Goal: Task Accomplishment & Management: Use online tool/utility

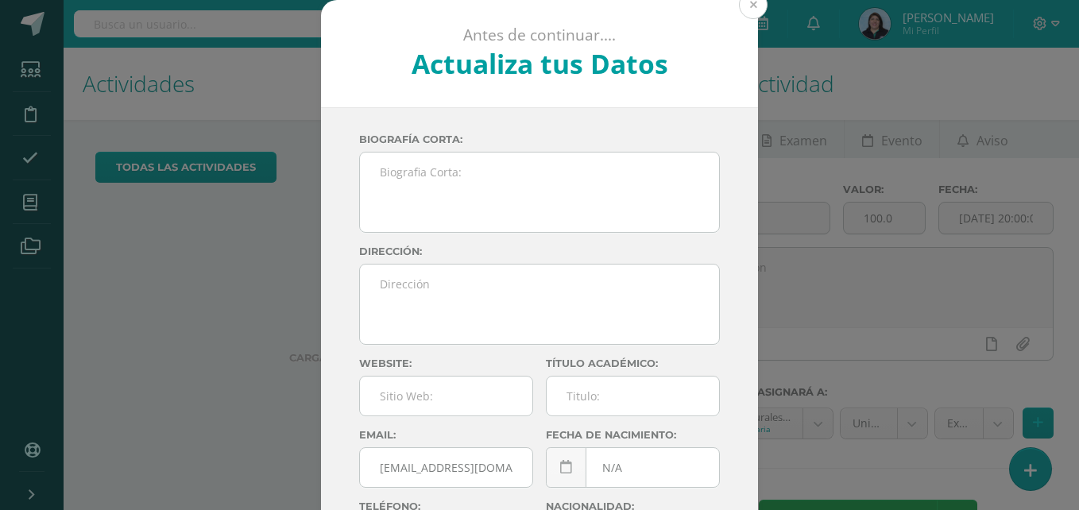
click at [746, 6] on button at bounding box center [753, 4] width 29 height 29
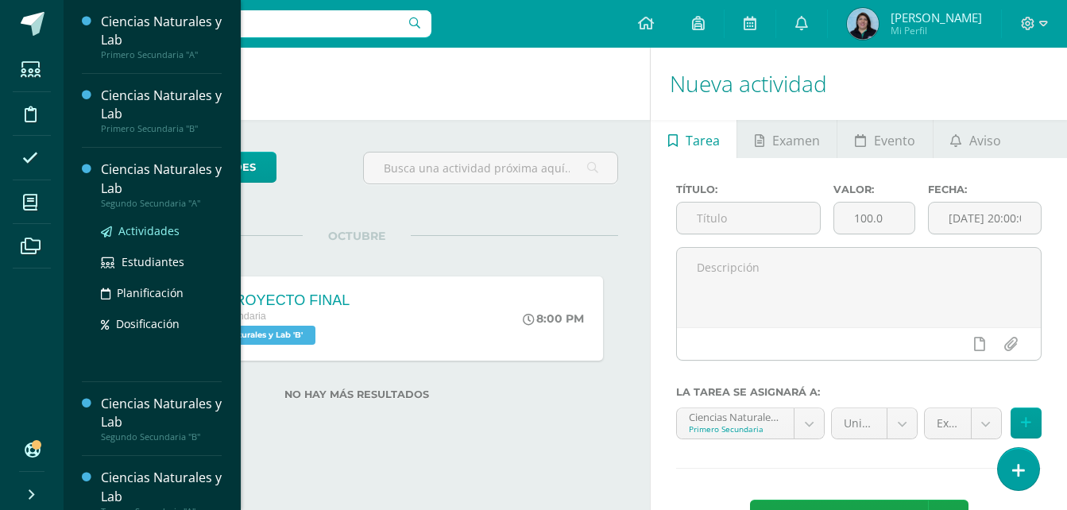
click at [134, 229] on span "Actividades" at bounding box center [148, 230] width 61 height 15
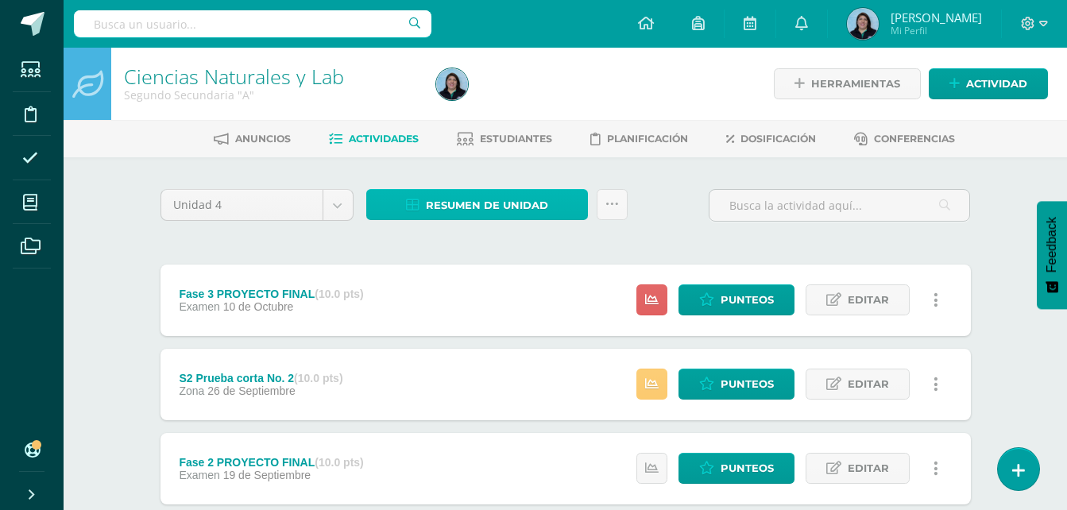
click at [508, 203] on span "Resumen de unidad" at bounding box center [487, 205] width 122 height 29
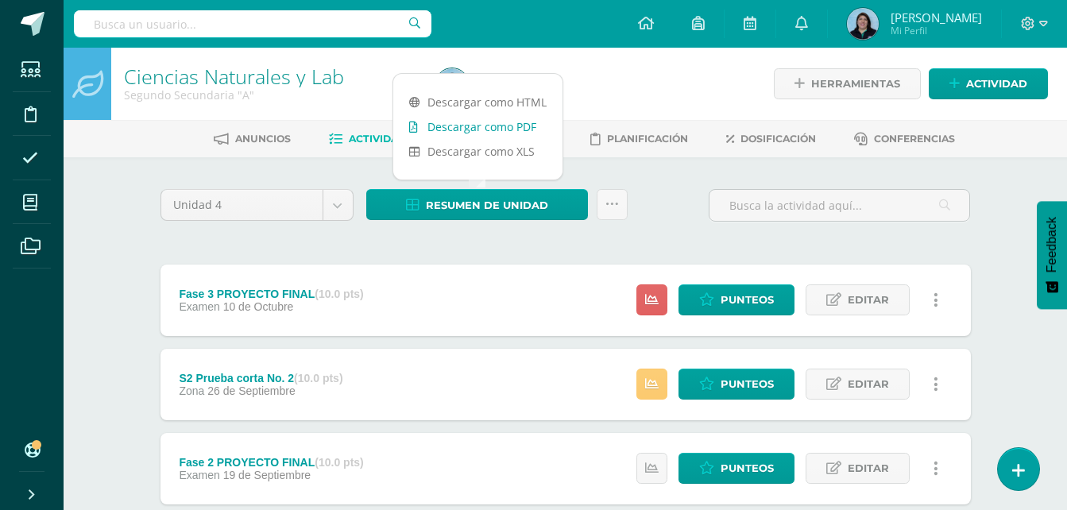
click at [516, 129] on link "Descargar como PDF" at bounding box center [477, 126] width 169 height 25
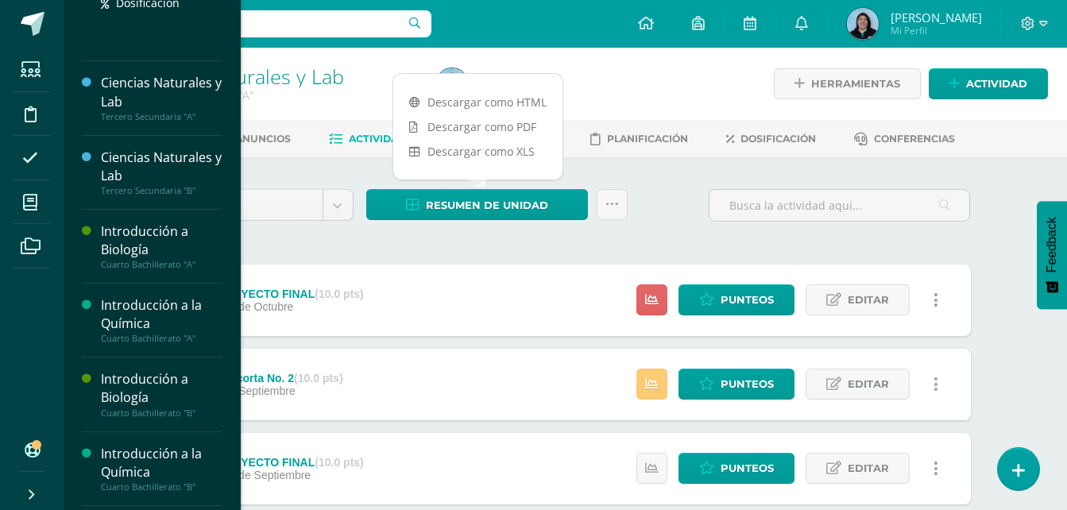
scroll to position [397, 0]
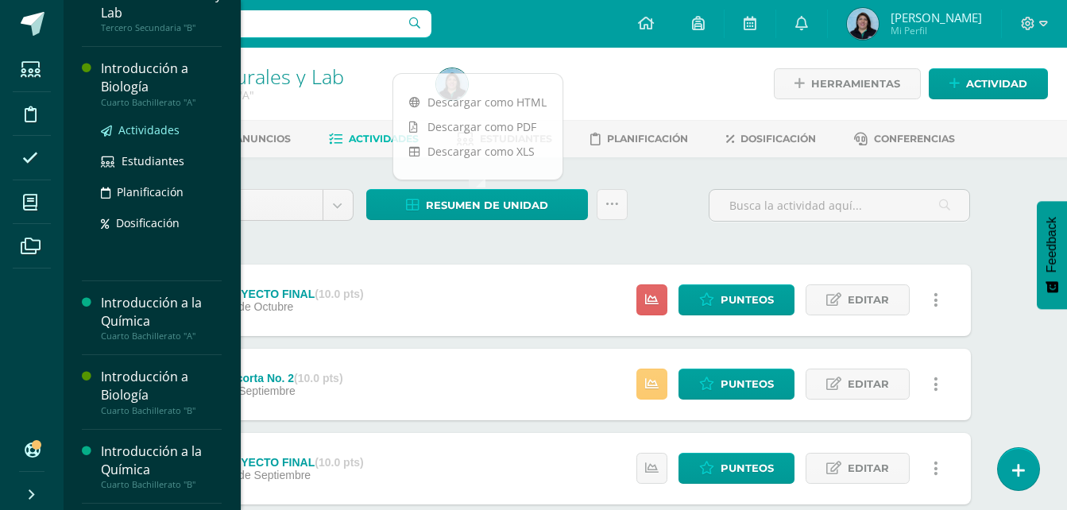
click at [143, 129] on span "Actividades" at bounding box center [148, 129] width 61 height 15
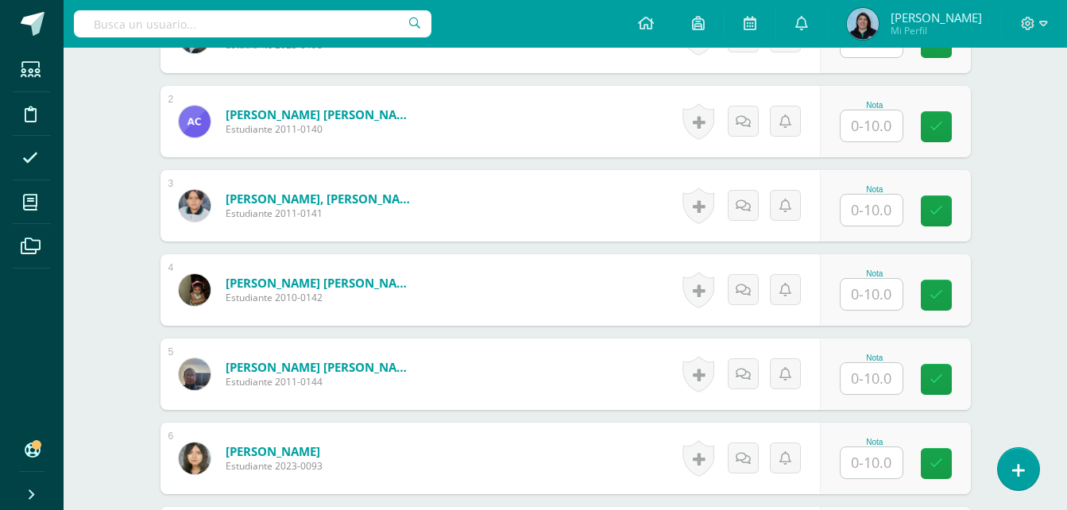
scroll to position [558, 0]
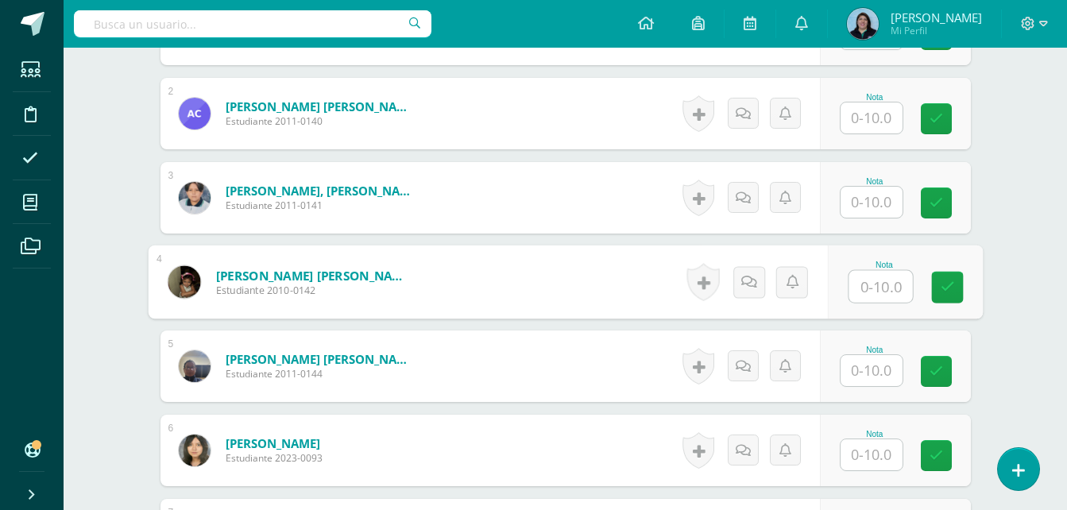
click at [877, 283] on input "text" at bounding box center [880, 287] width 64 height 32
type input "9.5"
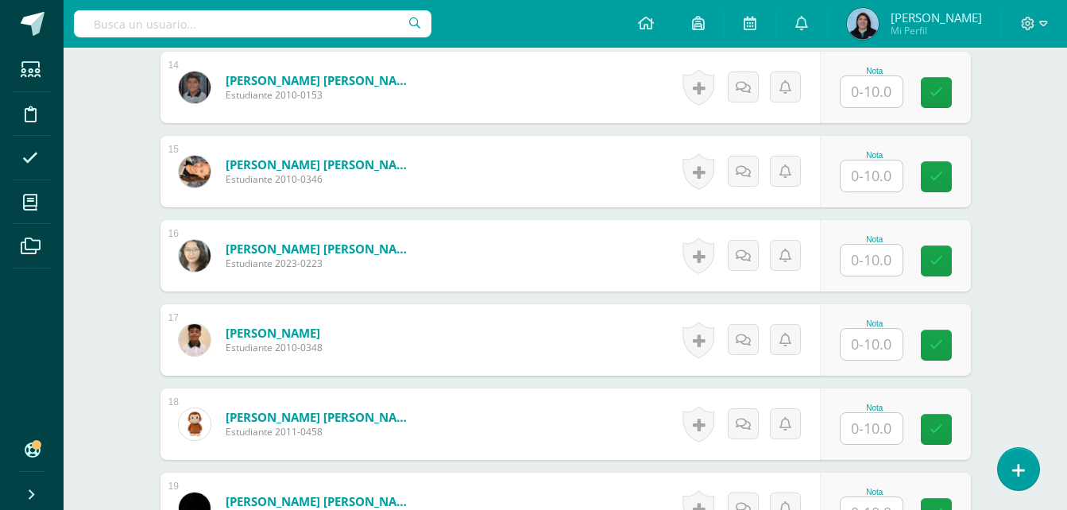
scroll to position [1750, 0]
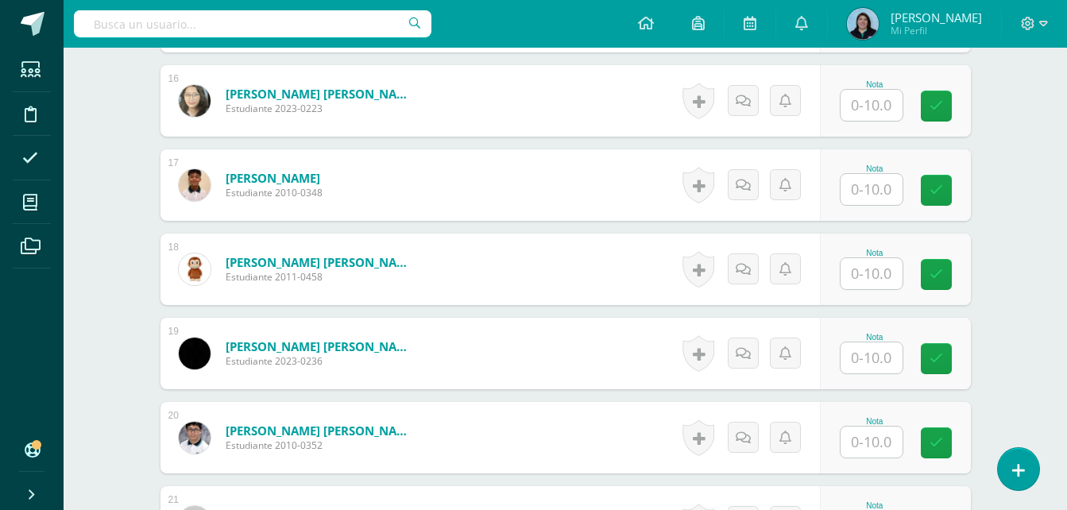
click at [883, 356] on input "text" at bounding box center [871, 357] width 62 height 31
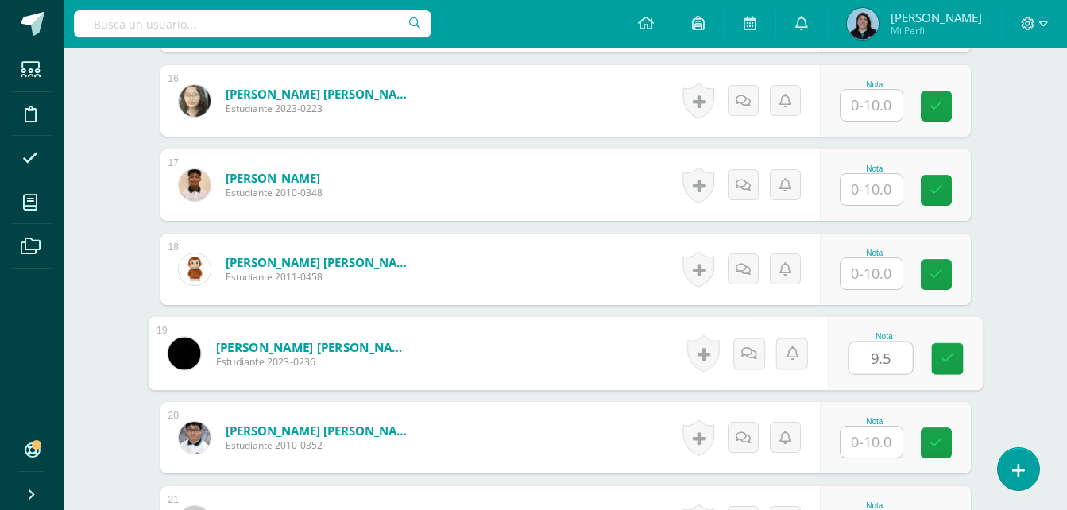
type input "9.5"
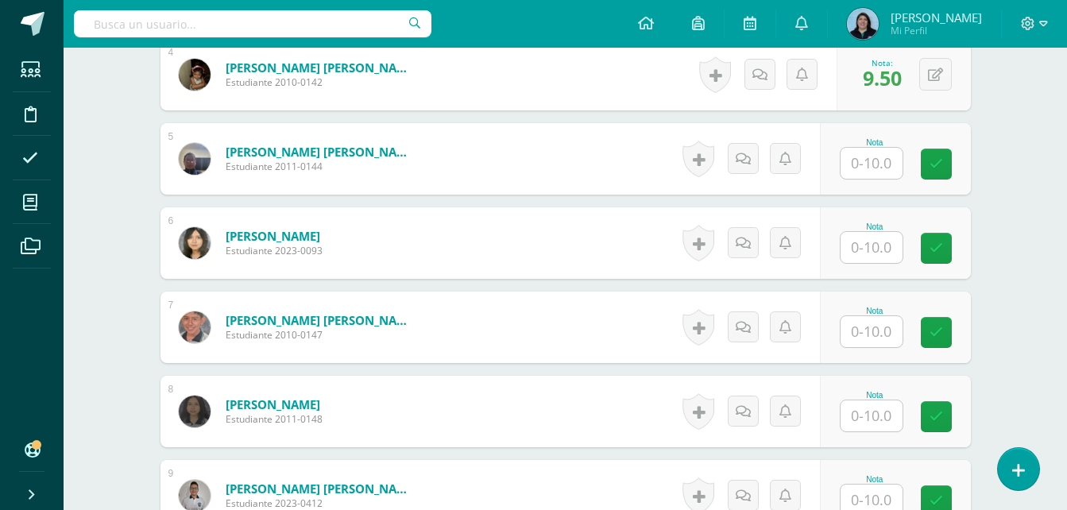
scroll to position [797, 0]
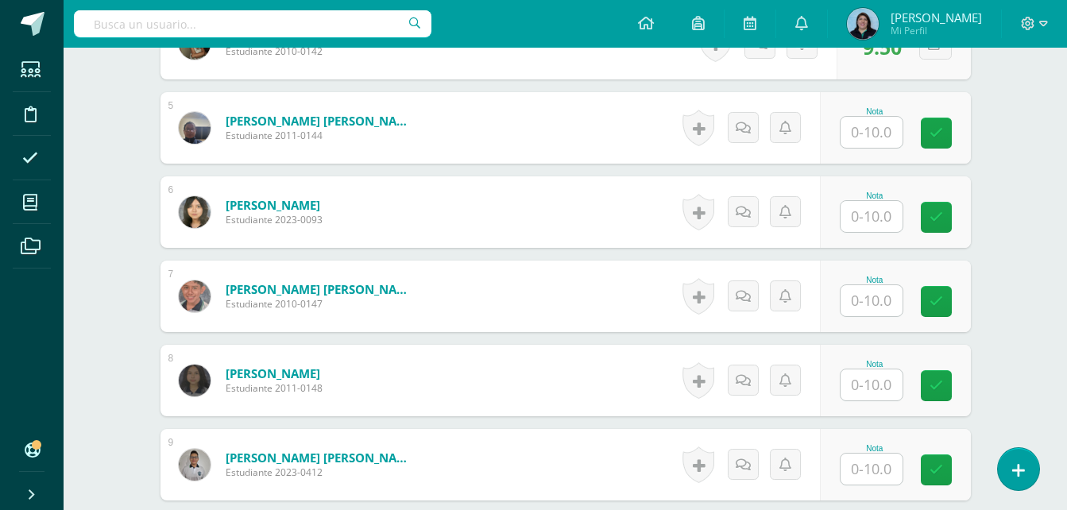
click at [865, 306] on input "text" at bounding box center [871, 300] width 62 height 31
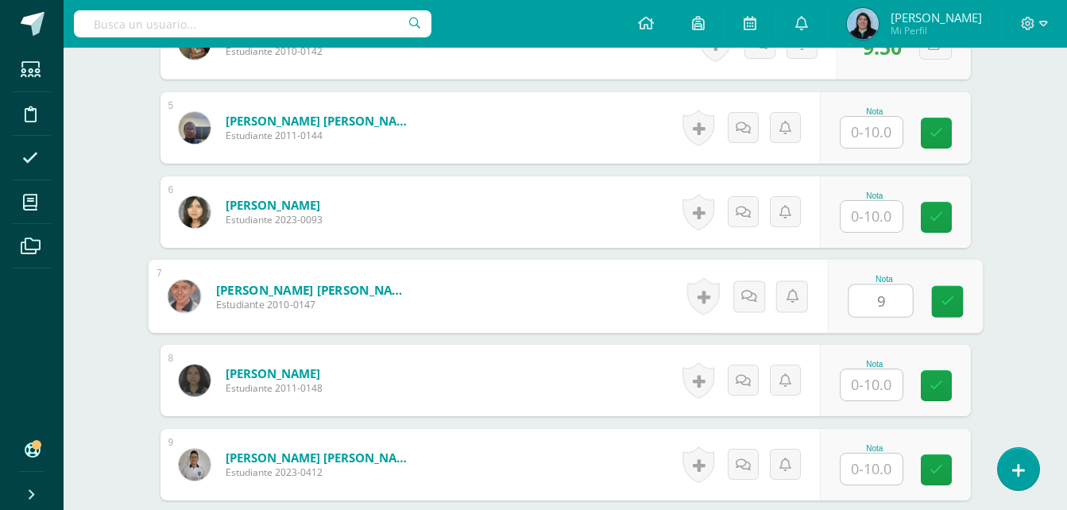
type input "9"
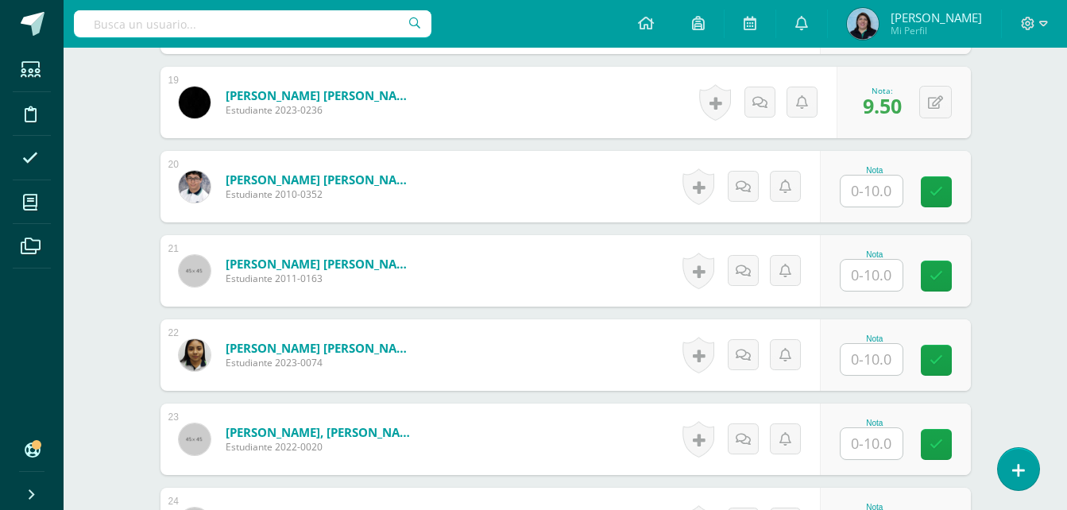
scroll to position [2147, 0]
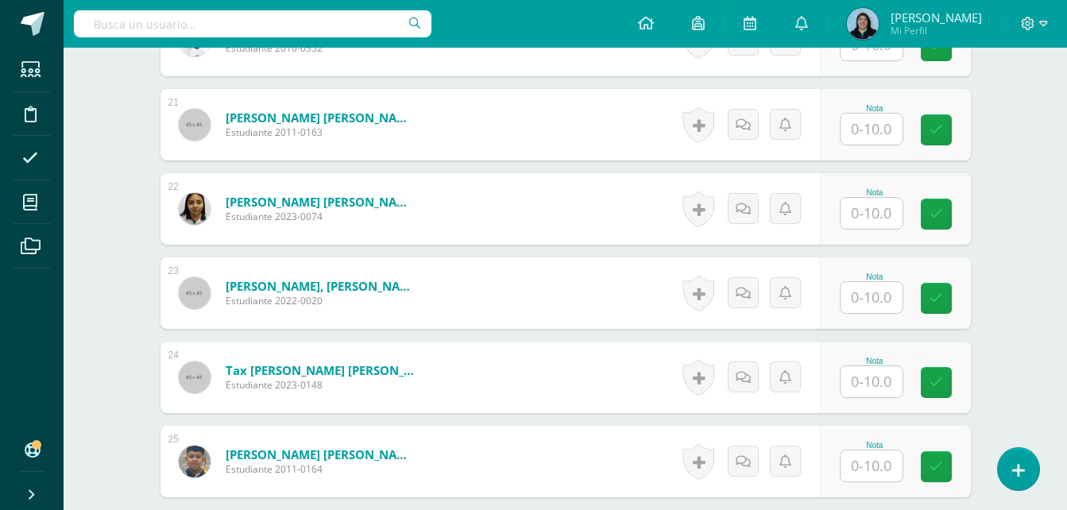
click at [876, 297] on input "text" at bounding box center [871, 297] width 62 height 31
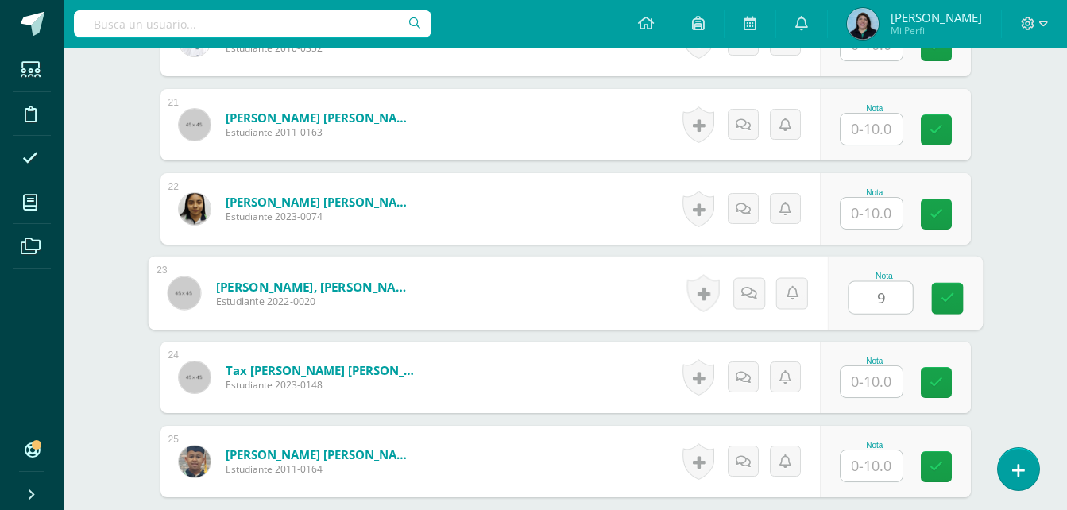
type input "9"
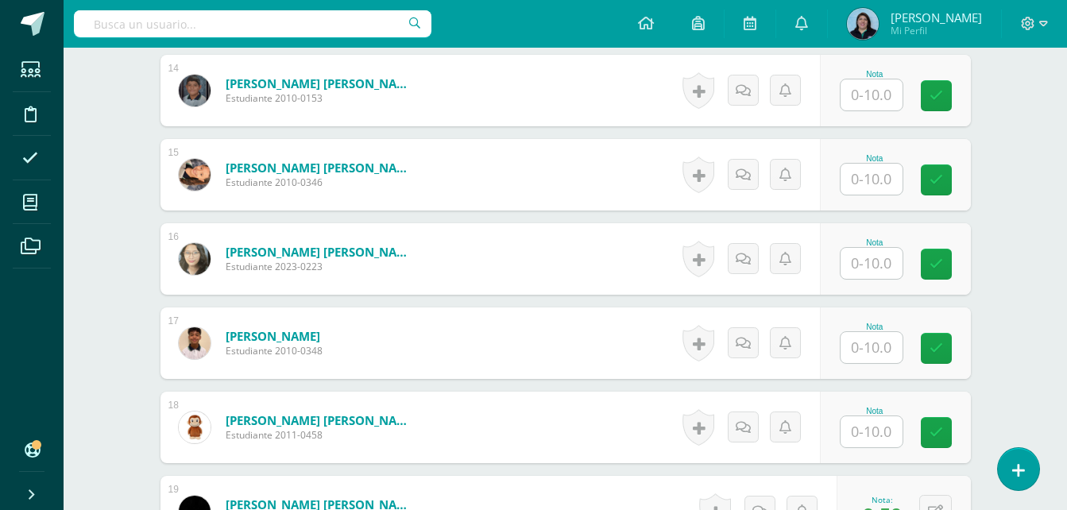
scroll to position [1591, 0]
click at [878, 257] on input "text" at bounding box center [871, 264] width 62 height 31
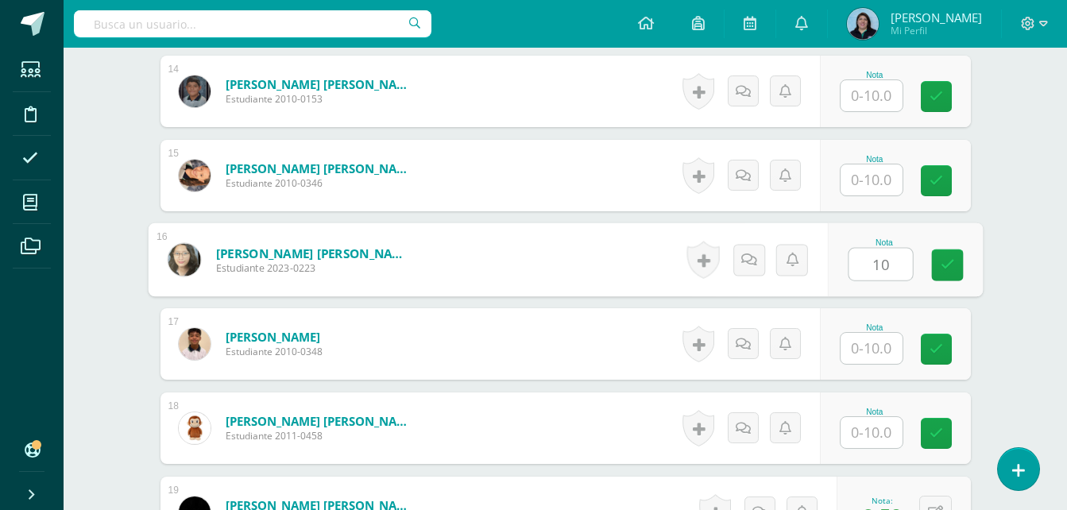
type input "10"
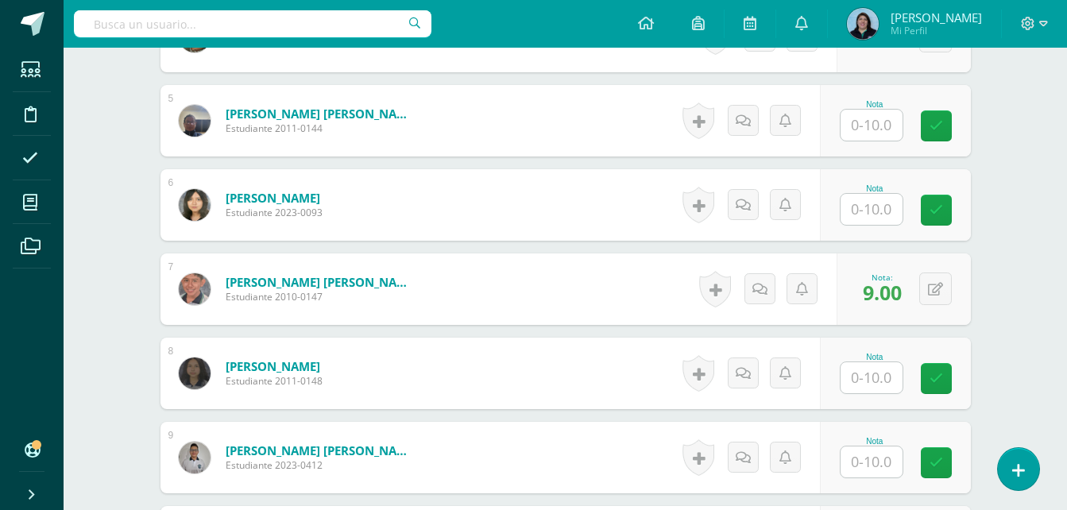
scroll to position [797, 0]
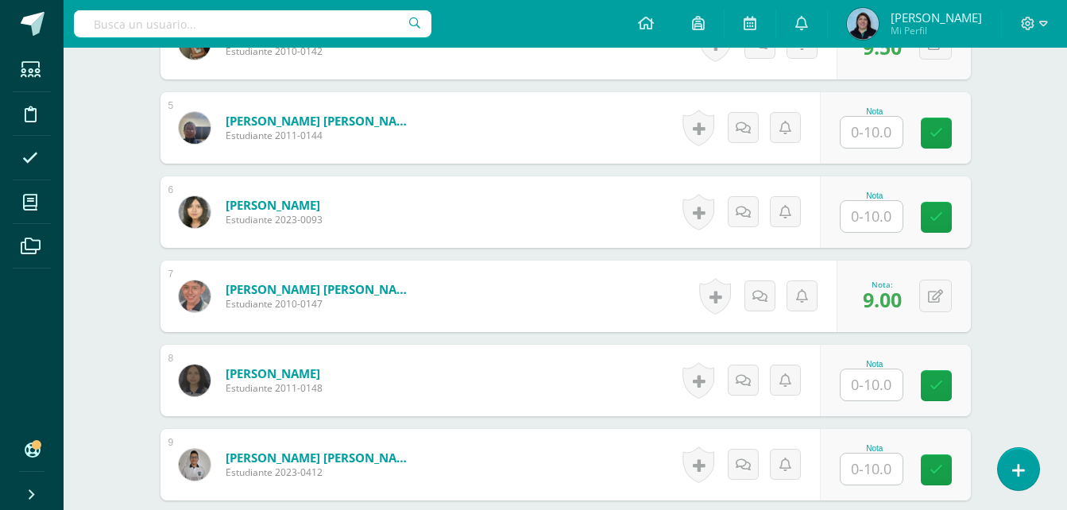
click at [874, 213] on input "text" at bounding box center [871, 216] width 62 height 31
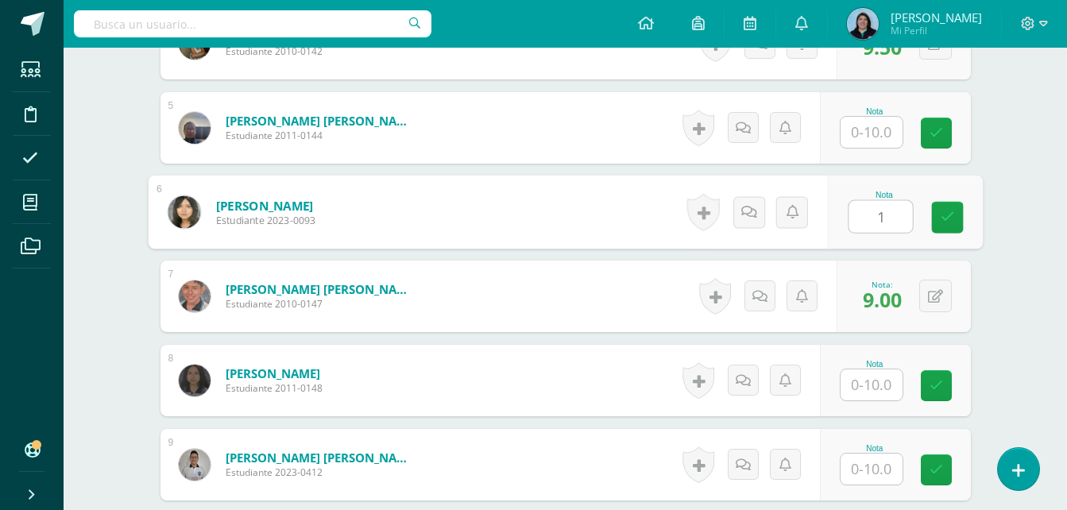
type input "10"
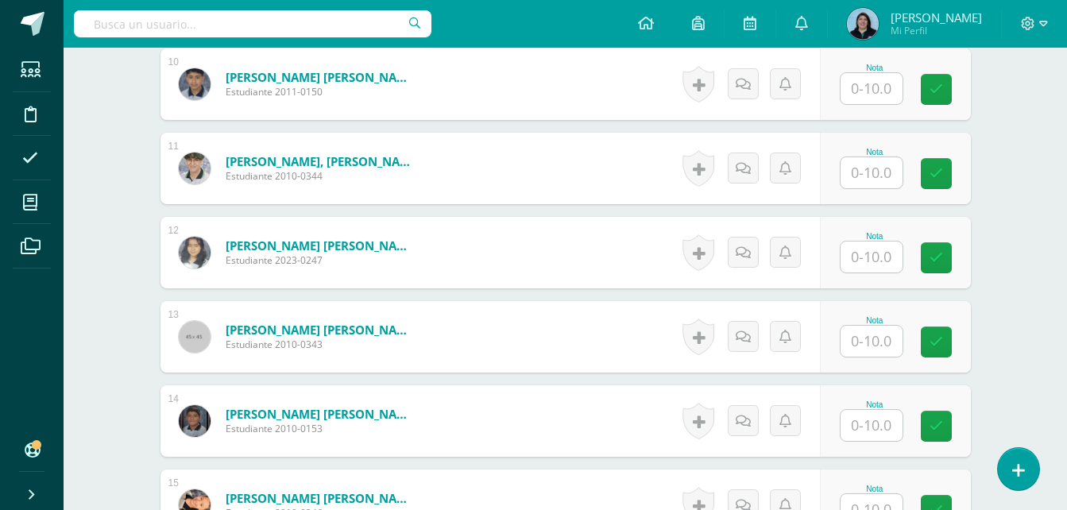
scroll to position [1273, 0]
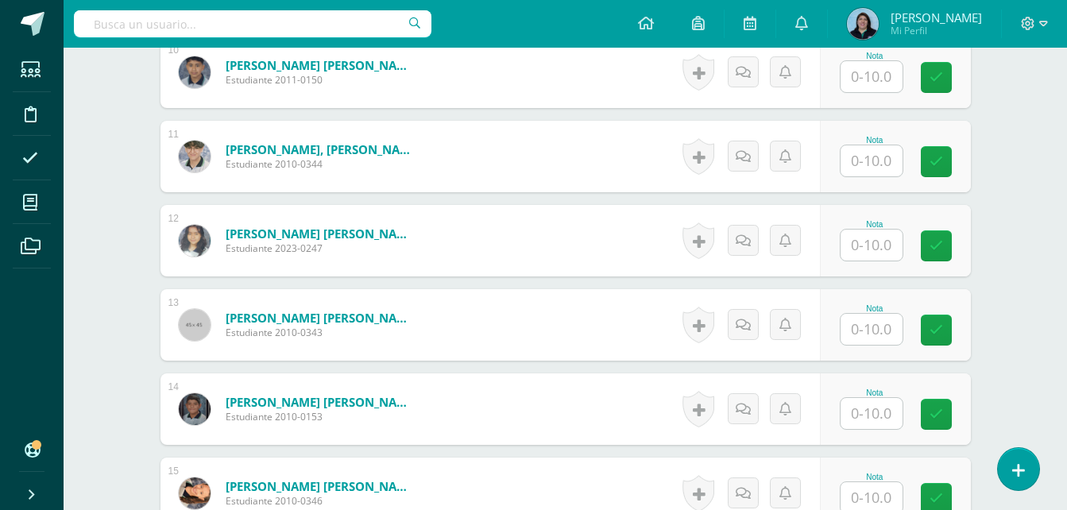
click at [882, 327] on input "text" at bounding box center [871, 329] width 62 height 31
type input "8"
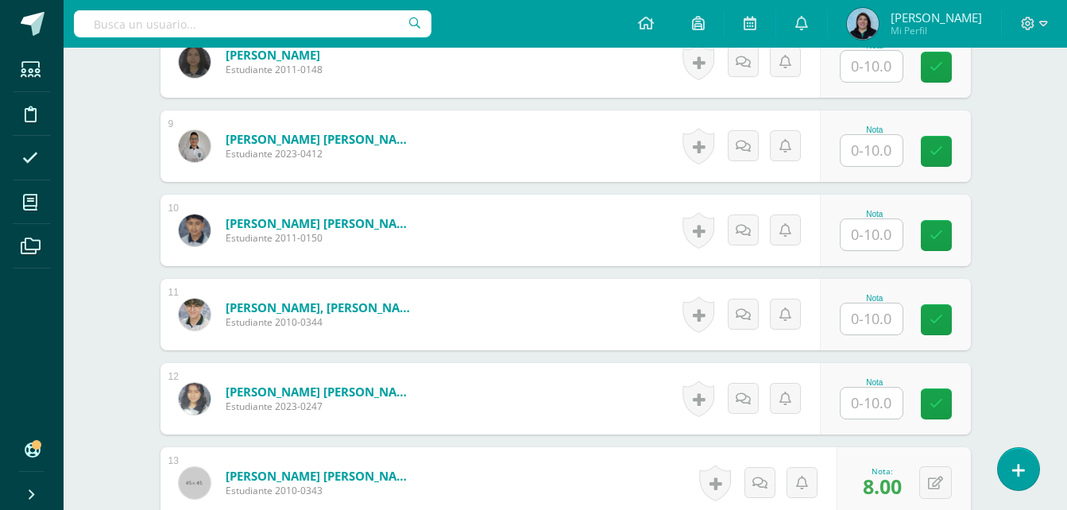
scroll to position [1114, 0]
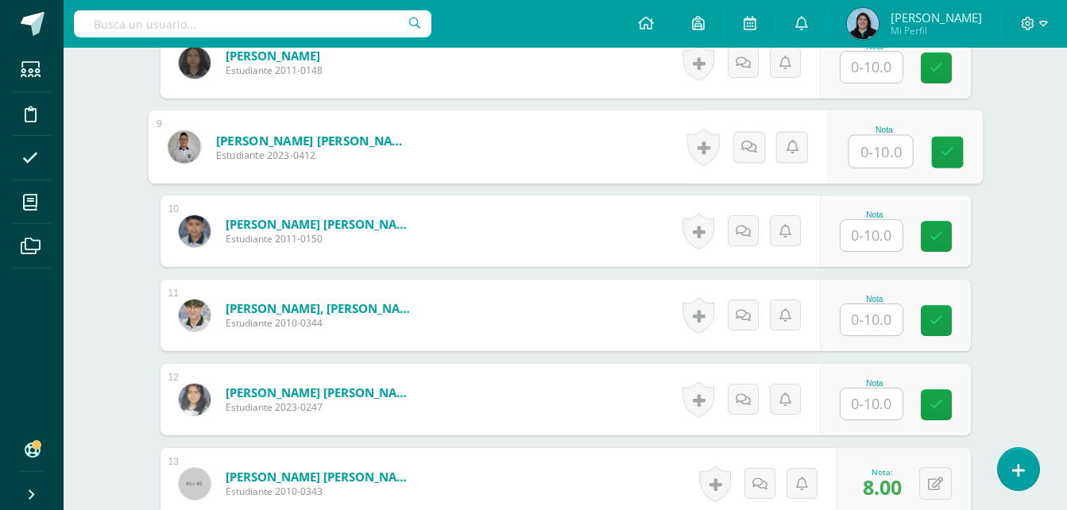
click at [873, 153] on input "text" at bounding box center [880, 152] width 64 height 32
type input "8"
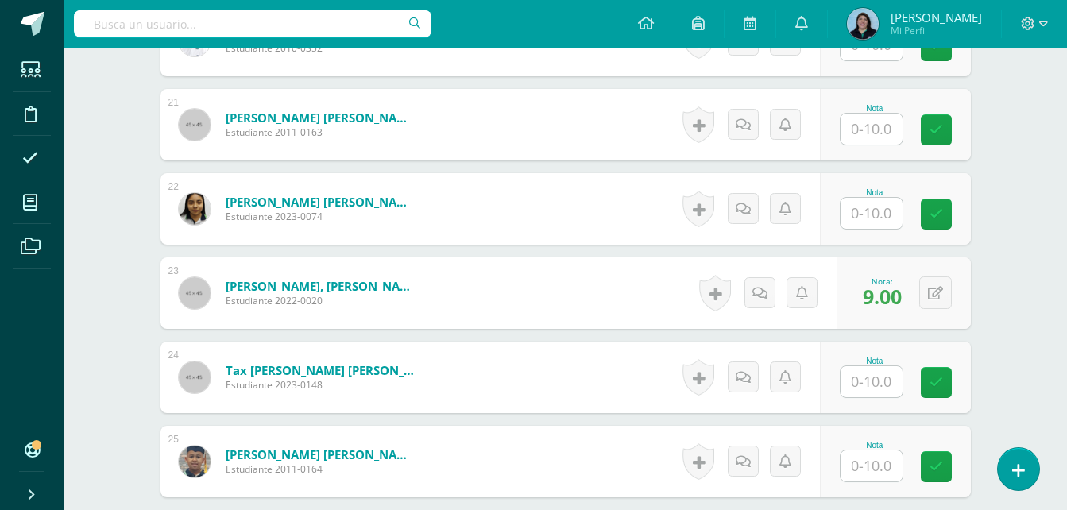
scroll to position [2068, 0]
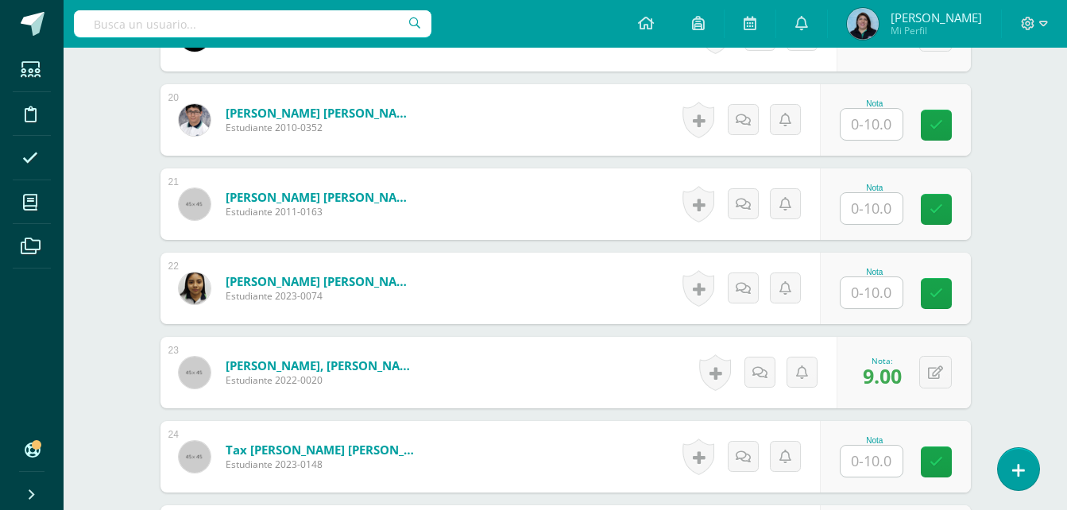
click at [863, 199] on input "text" at bounding box center [871, 208] width 62 height 31
type input "8"
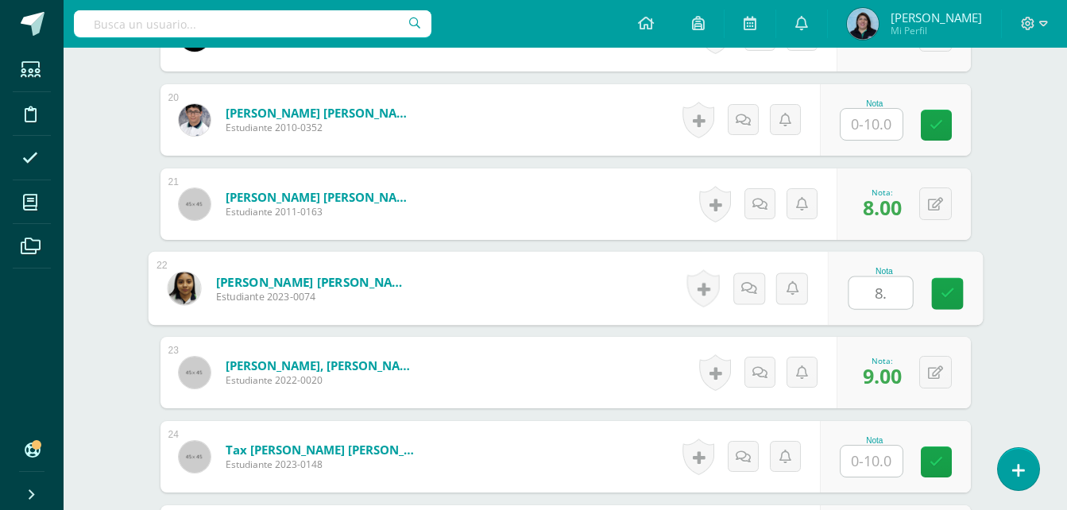
type input "8.5"
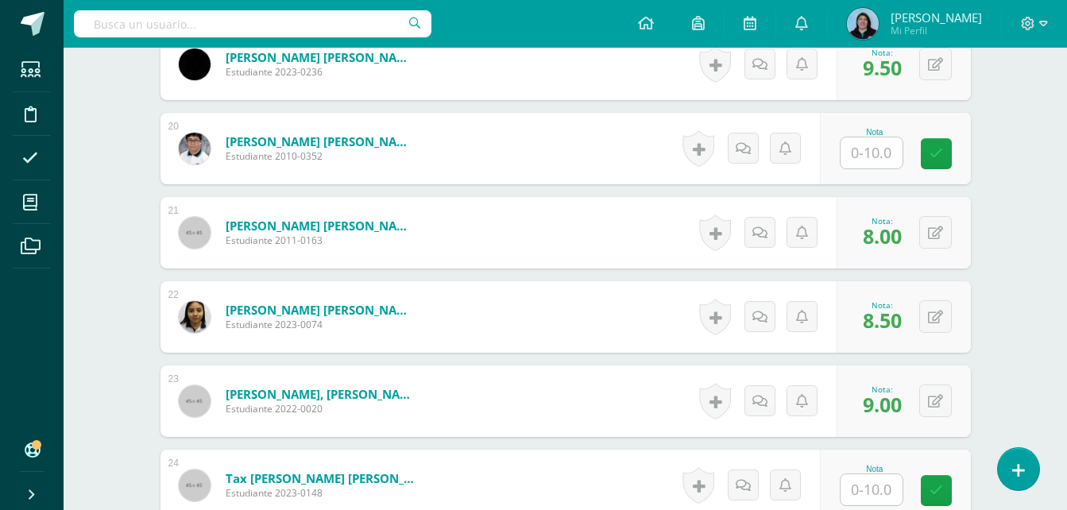
scroll to position [1988, 0]
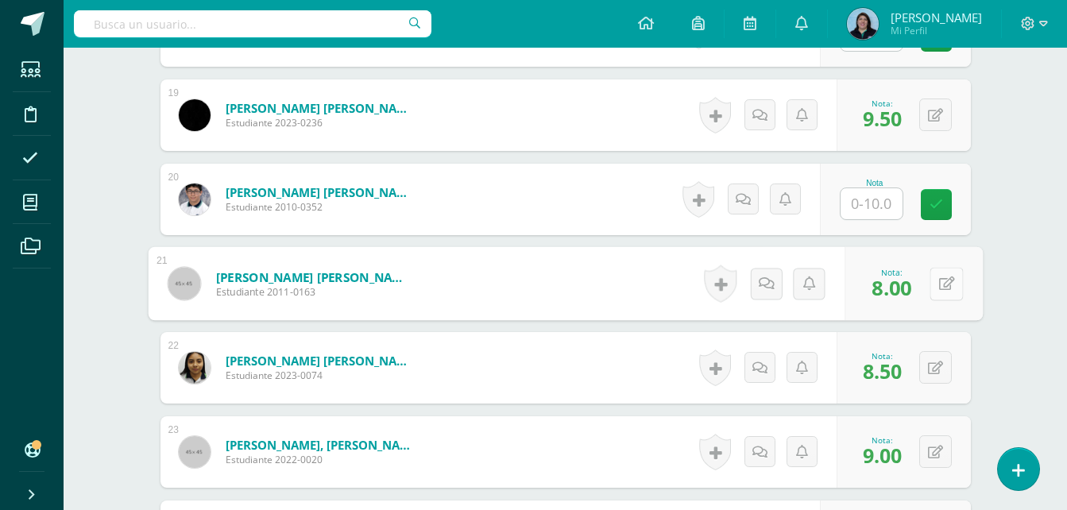
click at [939, 277] on icon at bounding box center [946, 283] width 16 height 14
type input "8.5"
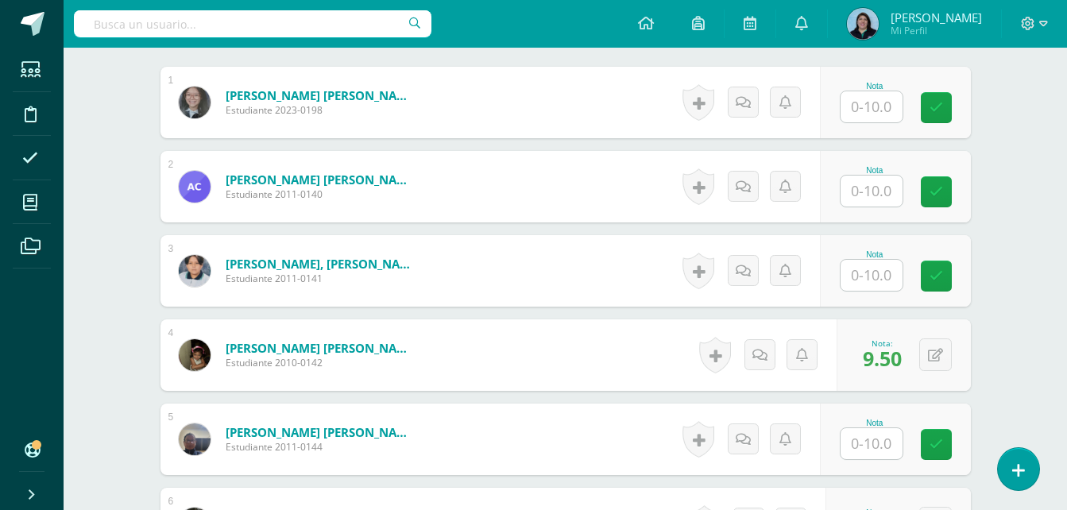
scroll to position [479, 0]
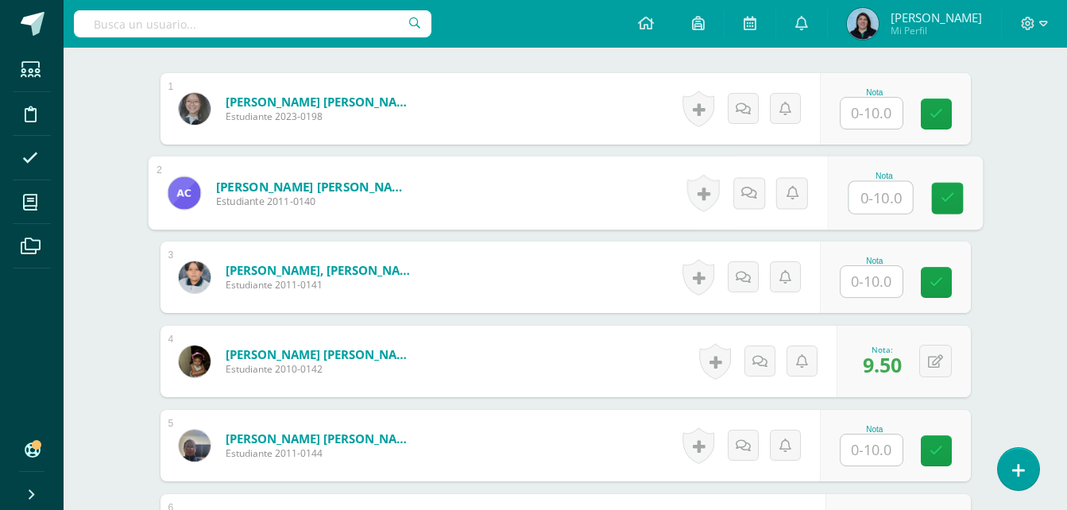
click at [883, 193] on input "text" at bounding box center [880, 198] width 64 height 32
type input "8.5"
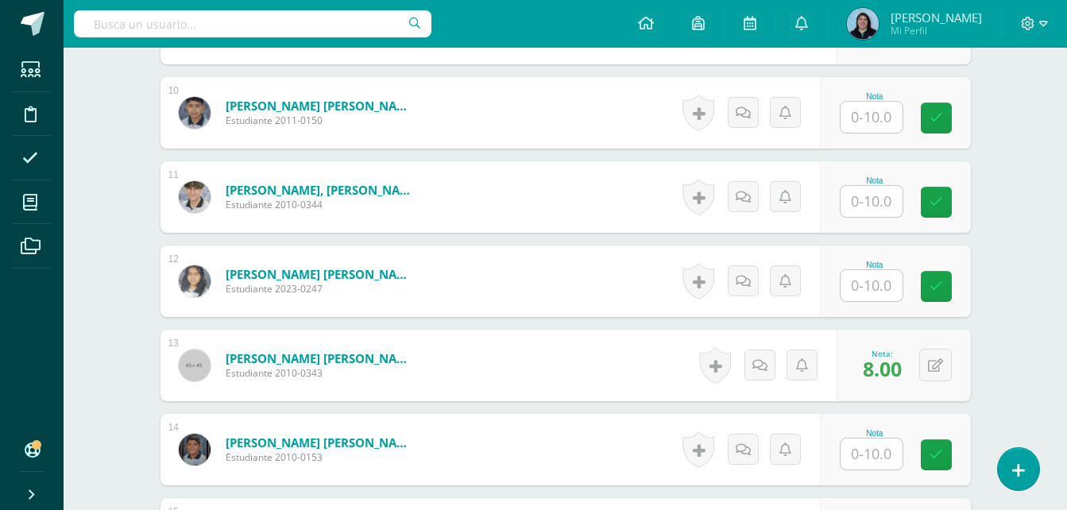
scroll to position [1273, 0]
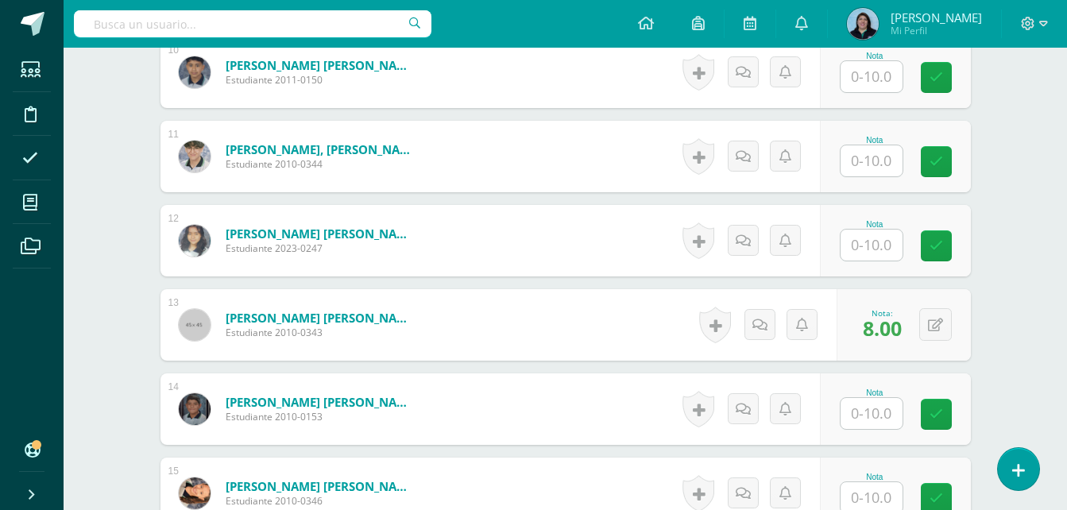
click at [877, 243] on input "text" at bounding box center [871, 245] width 62 height 31
type input "10"
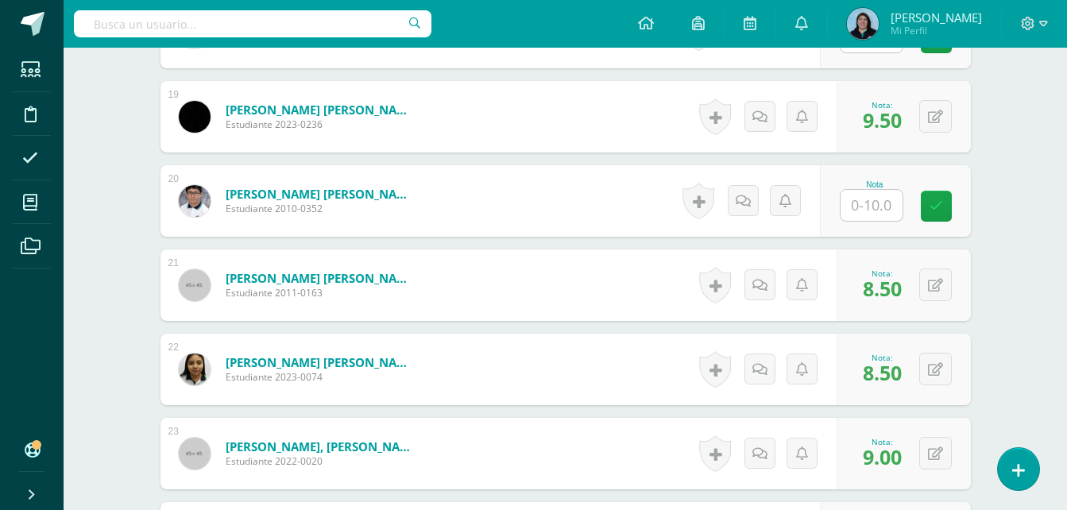
scroll to position [1988, 0]
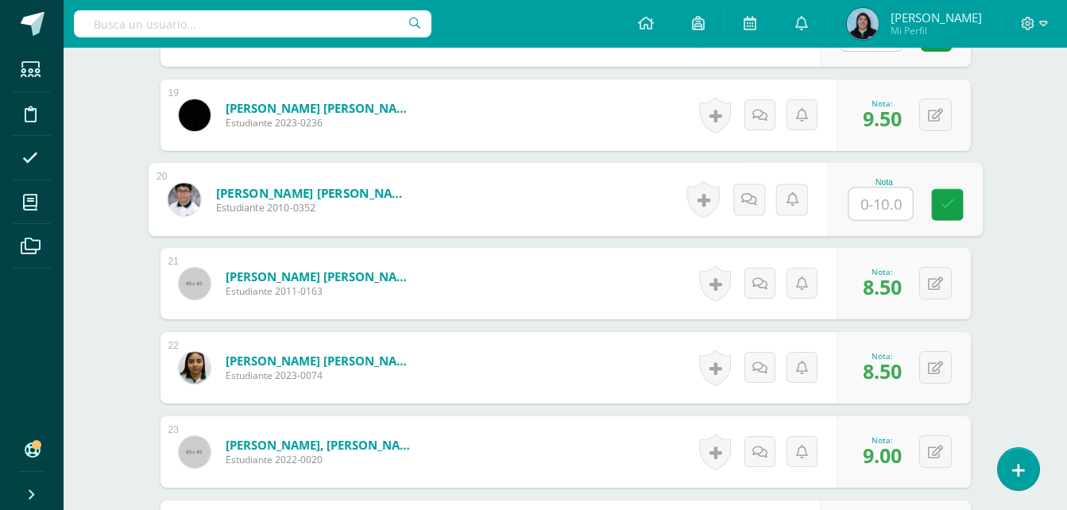
click at [883, 204] on input "text" at bounding box center [880, 204] width 64 height 32
type input "10"
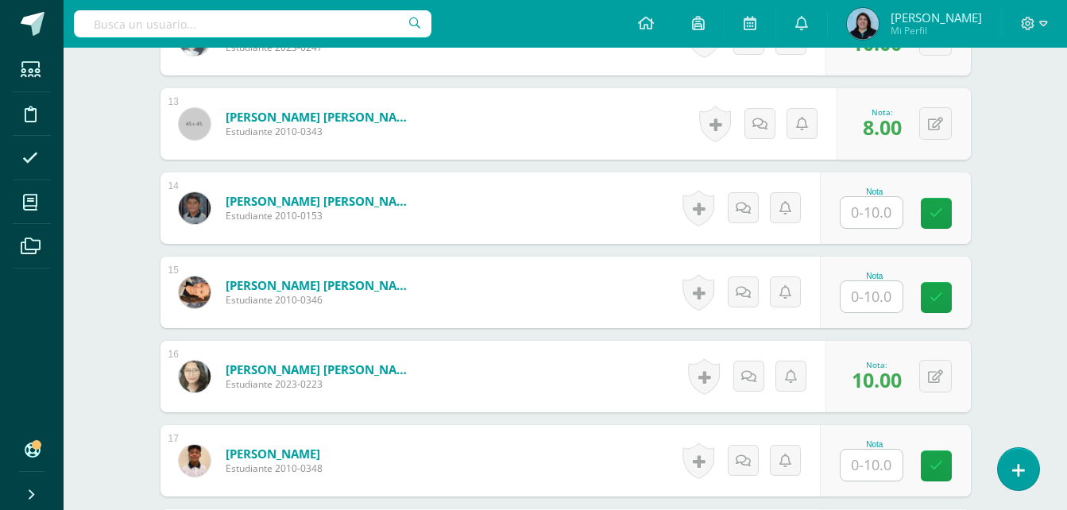
scroll to position [1432, 0]
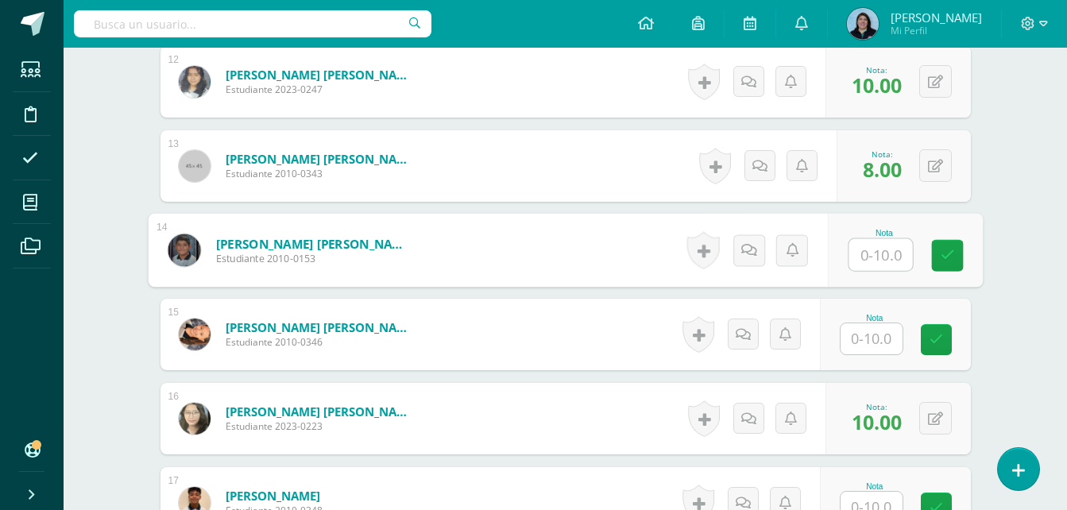
click at [876, 254] on input "text" at bounding box center [880, 255] width 64 height 32
type input "9"
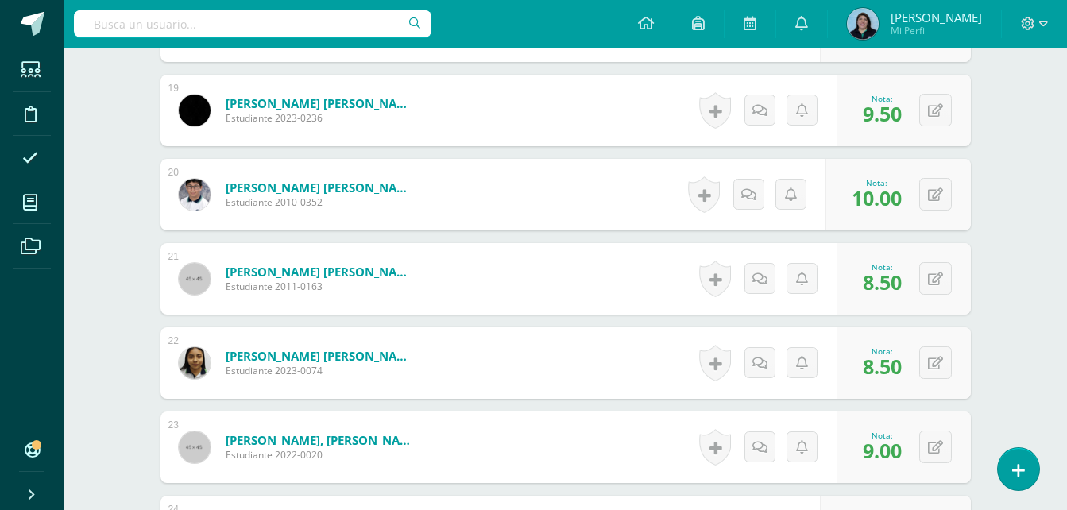
scroll to position [2227, 0]
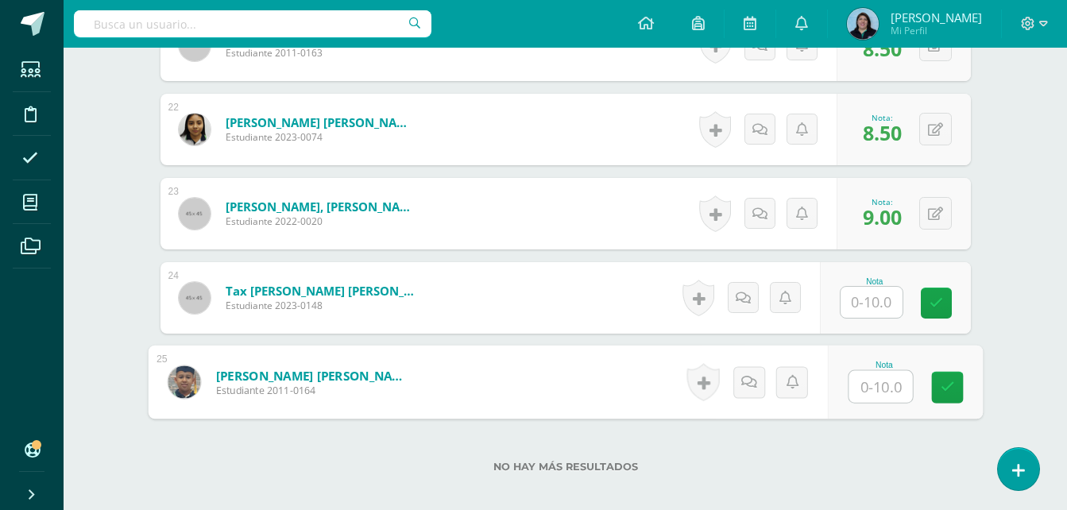
drag, startPoint x: 879, startPoint y: 382, endPoint x: 973, endPoint y: 340, distance: 102.8
click at [877, 384] on input "text" at bounding box center [880, 387] width 64 height 32
type input "9"
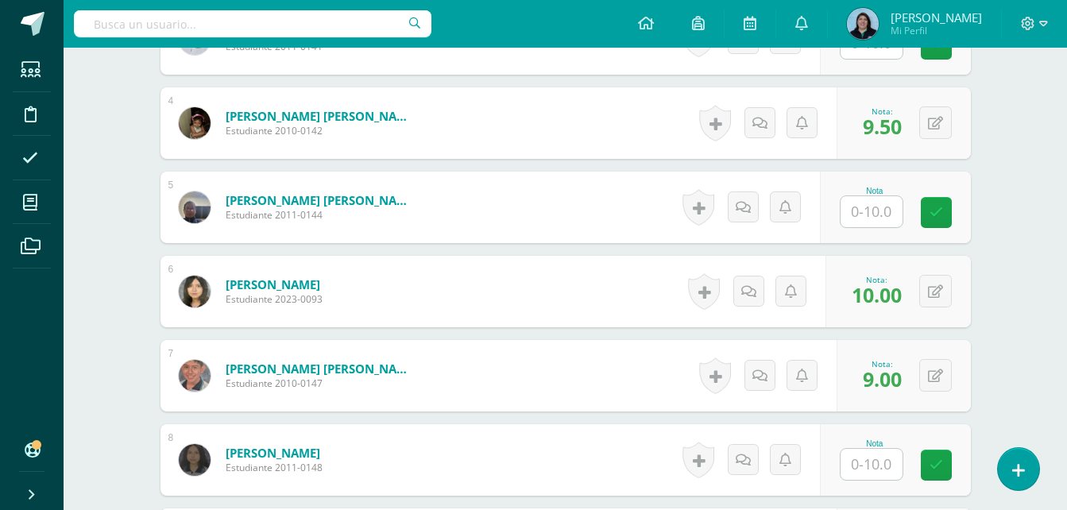
scroll to position [320, 0]
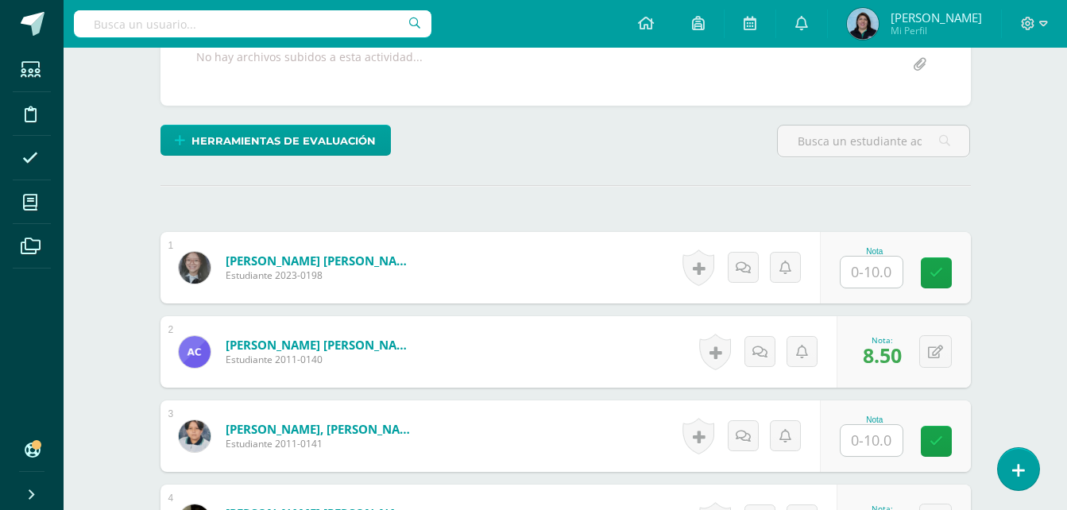
click at [871, 274] on input "text" at bounding box center [871, 272] width 62 height 31
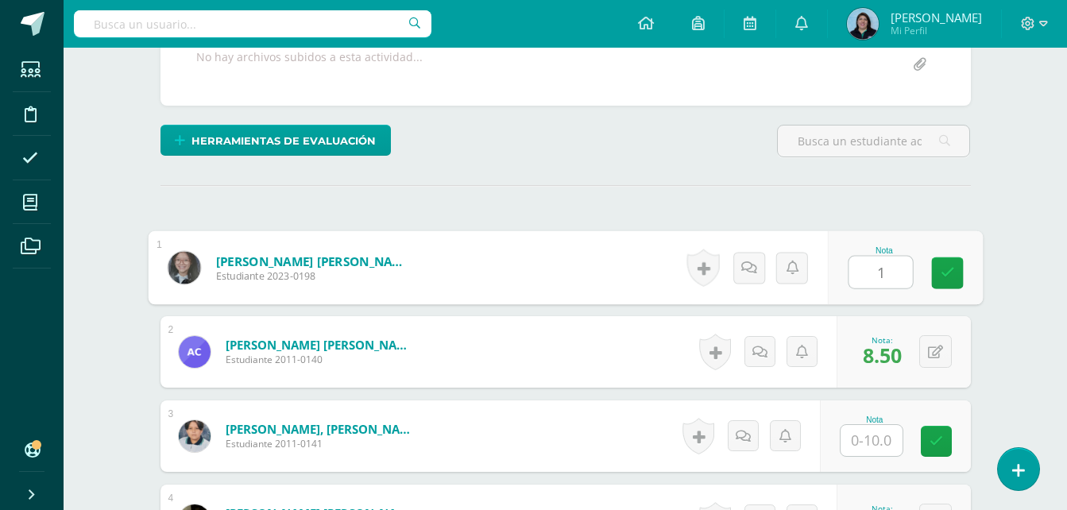
type input "10"
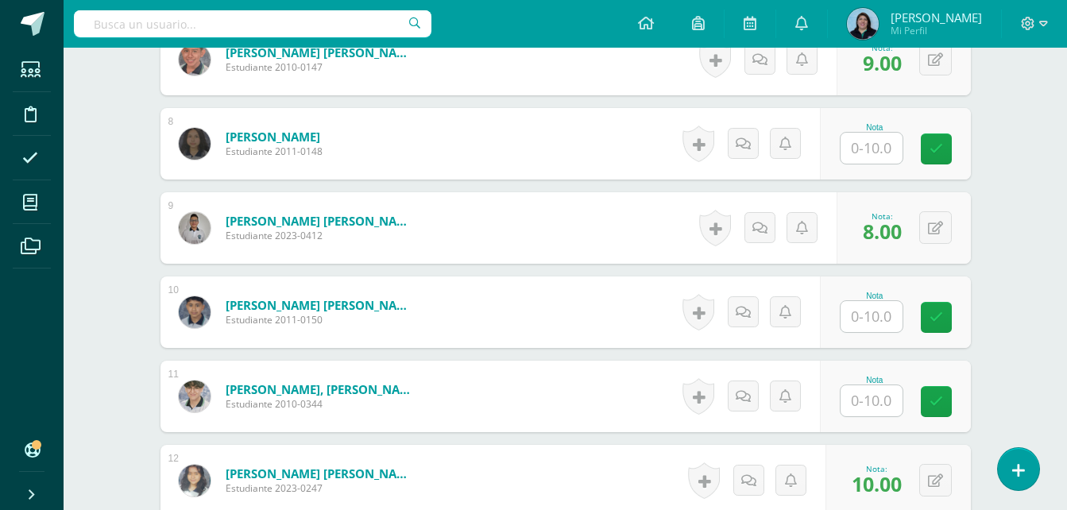
scroll to position [1035, 0]
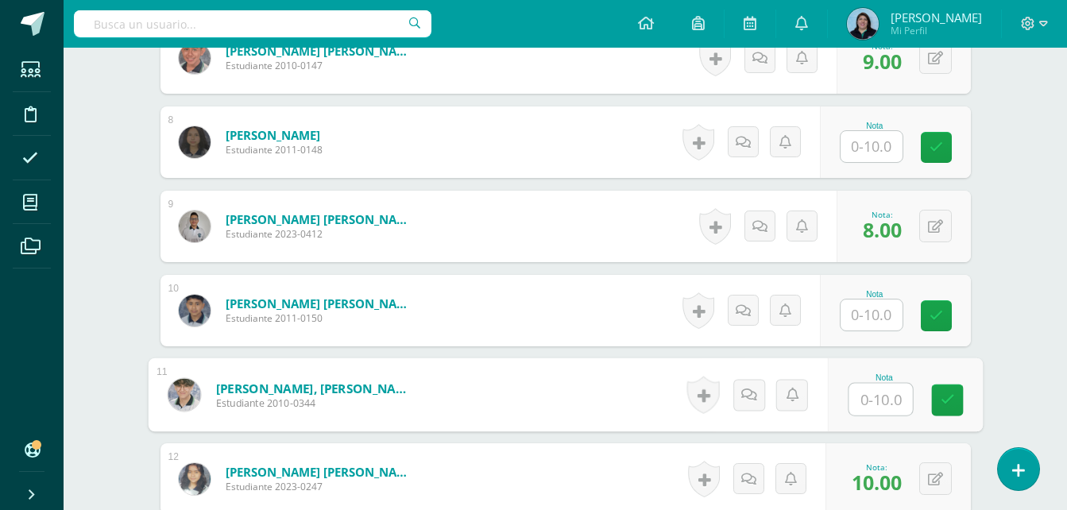
click at [867, 407] on input "text" at bounding box center [880, 400] width 64 height 32
type input "10"
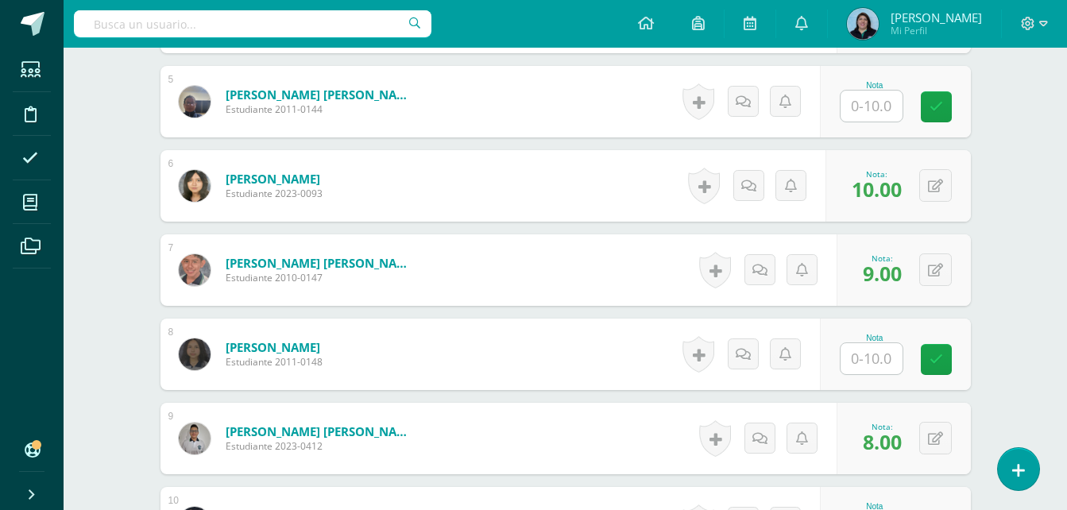
scroll to position [797, 0]
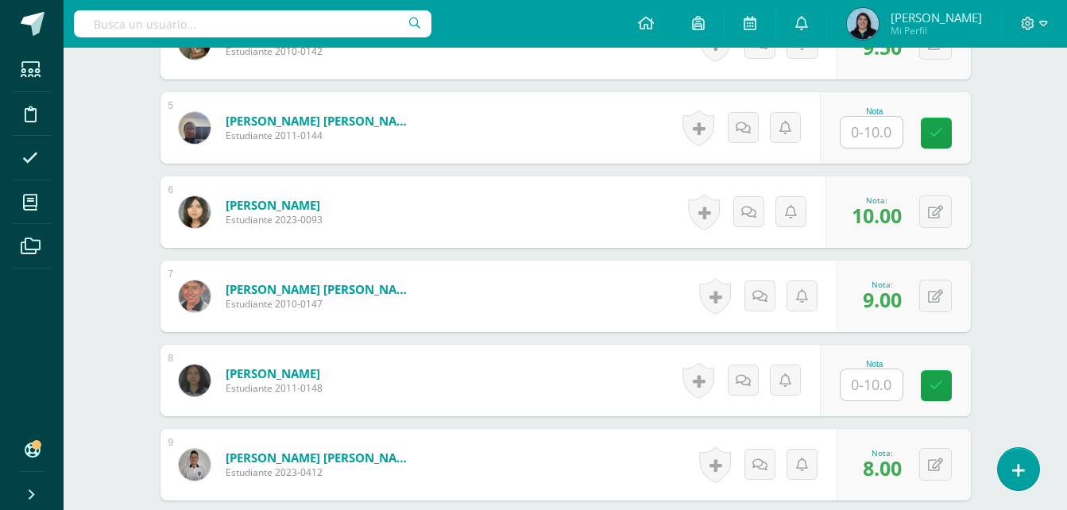
click at [875, 390] on input "text" at bounding box center [871, 384] width 62 height 31
type input "10"
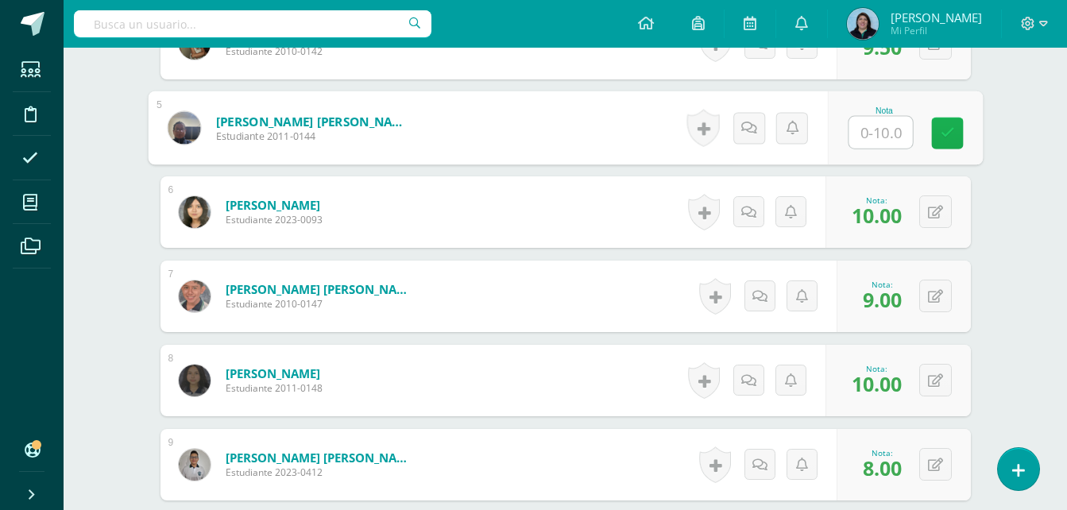
drag, startPoint x: 875, startPoint y: 133, endPoint x: 946, endPoint y: 133, distance: 71.5
click at [877, 133] on input "text" at bounding box center [880, 133] width 64 height 32
type input "10"
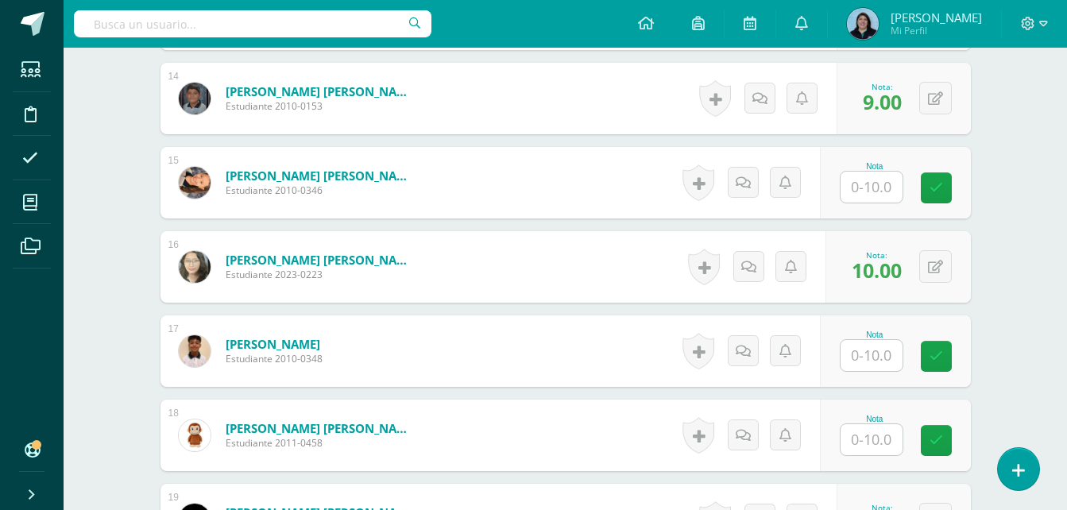
scroll to position [1591, 0]
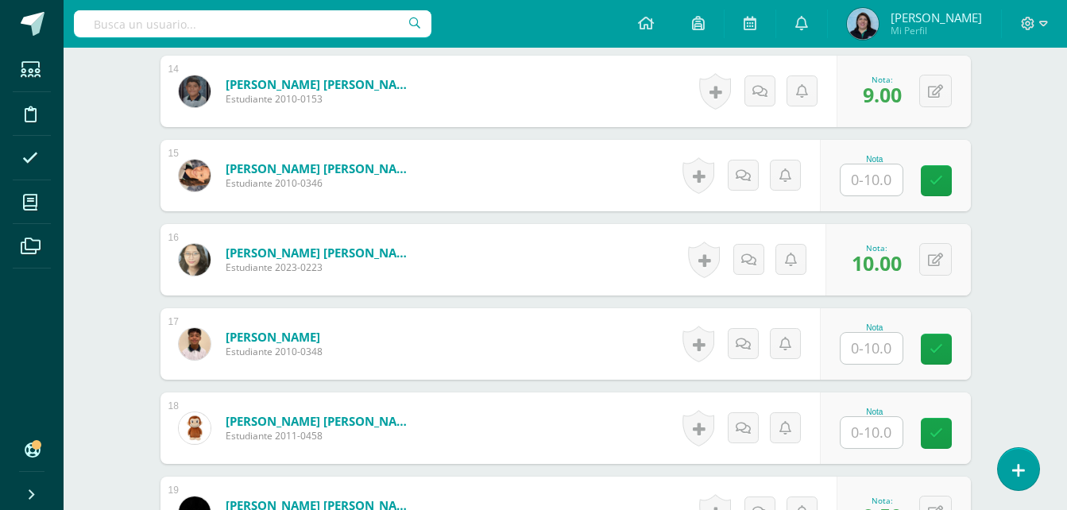
click at [884, 427] on input "text" at bounding box center [871, 432] width 62 height 31
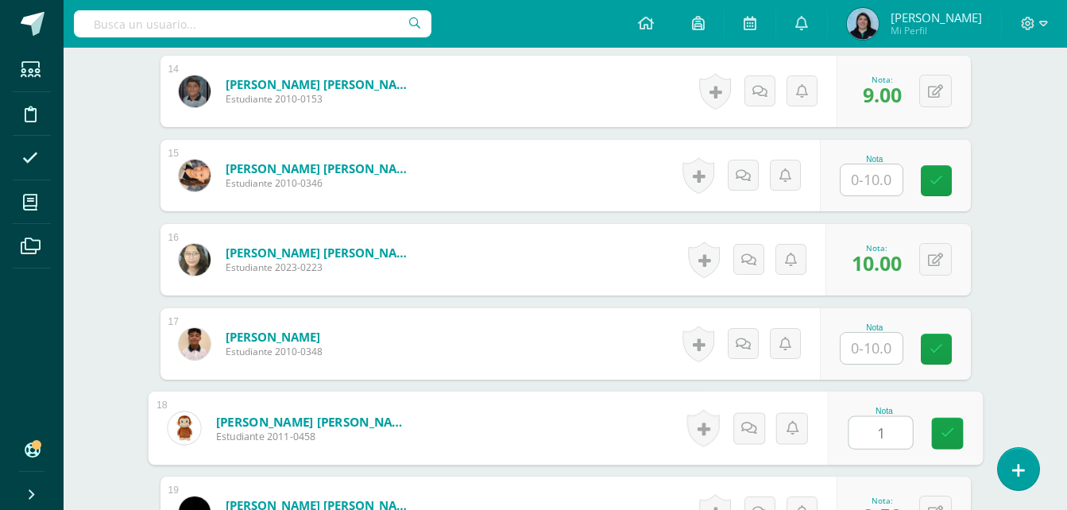
type input "10"
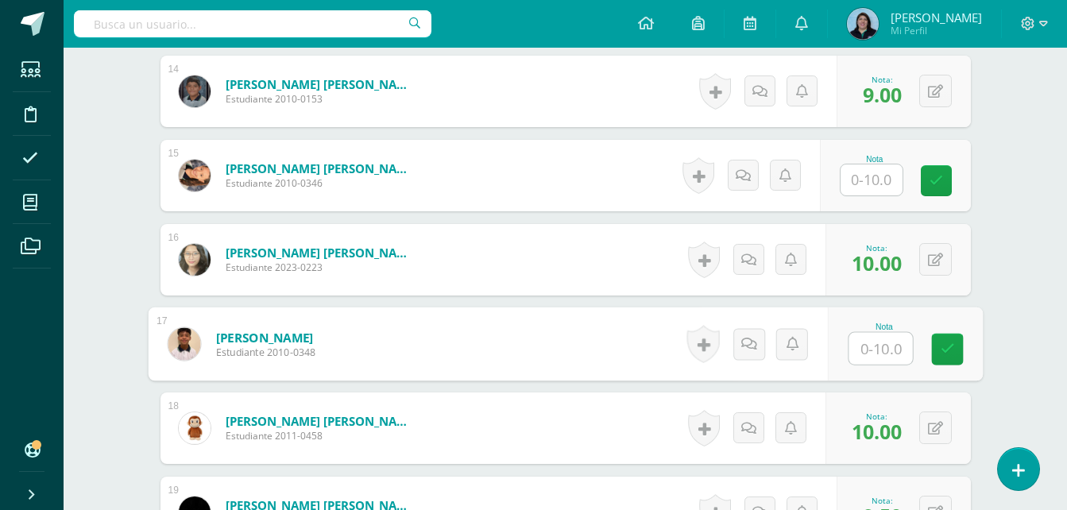
click at [874, 350] on input "text" at bounding box center [880, 349] width 64 height 32
type input "10"
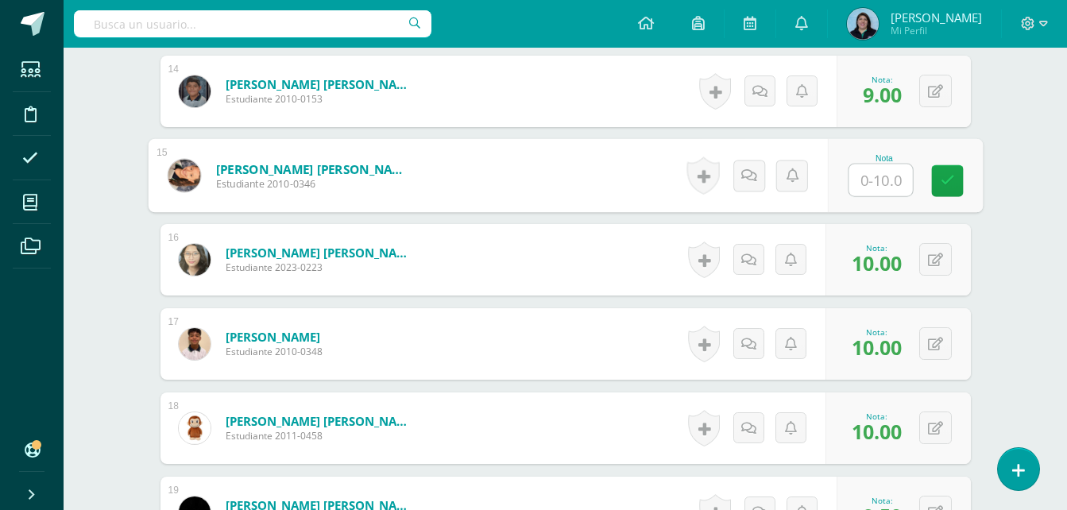
click at [885, 176] on input "text" at bounding box center [880, 180] width 64 height 32
type input "10"
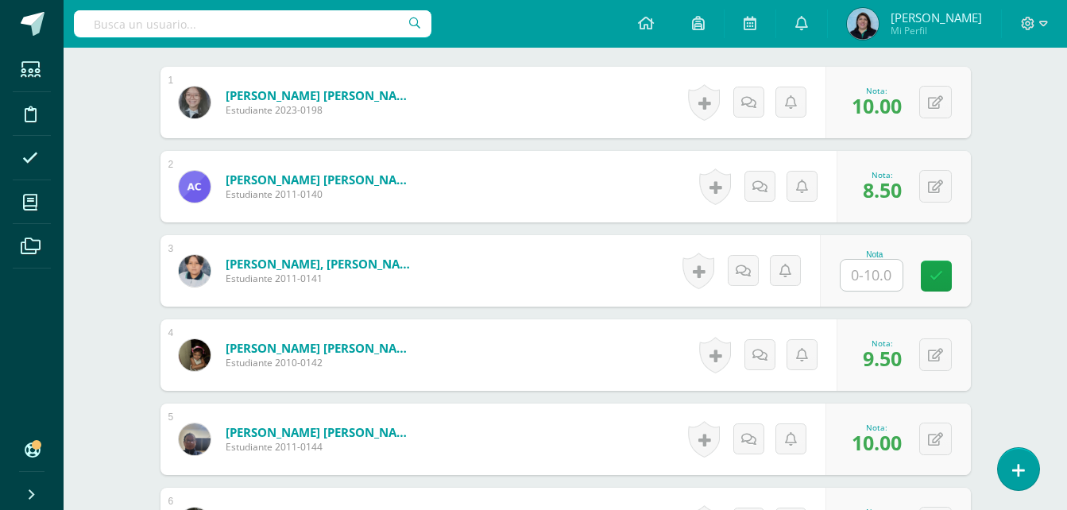
scroll to position [479, 0]
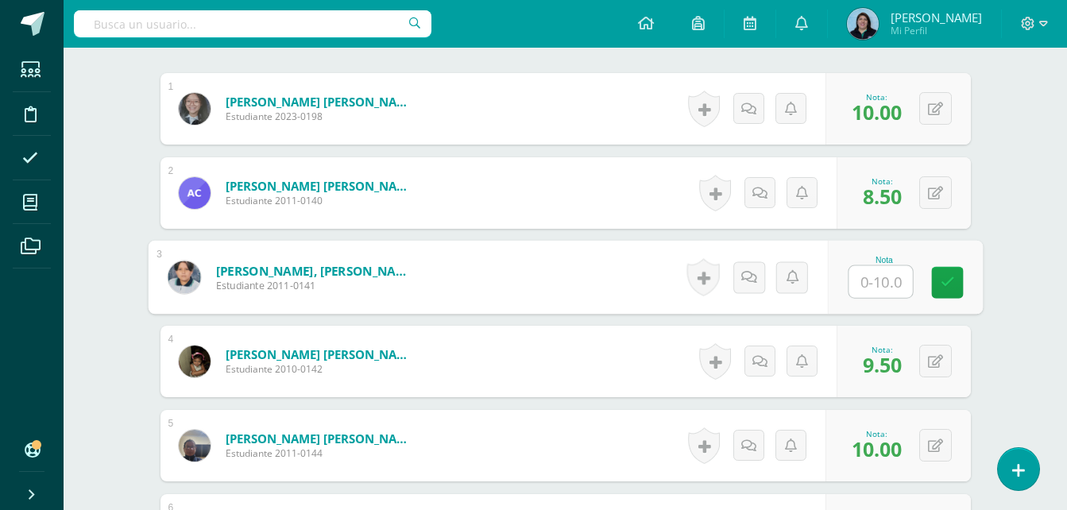
click at [882, 283] on input "text" at bounding box center [880, 282] width 64 height 32
type input "10"
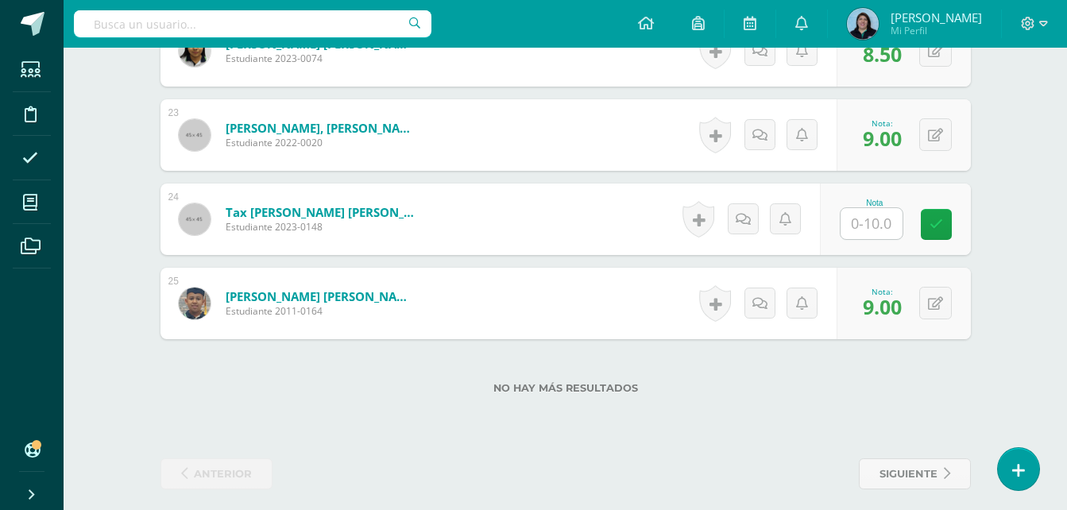
scroll to position [2306, 0]
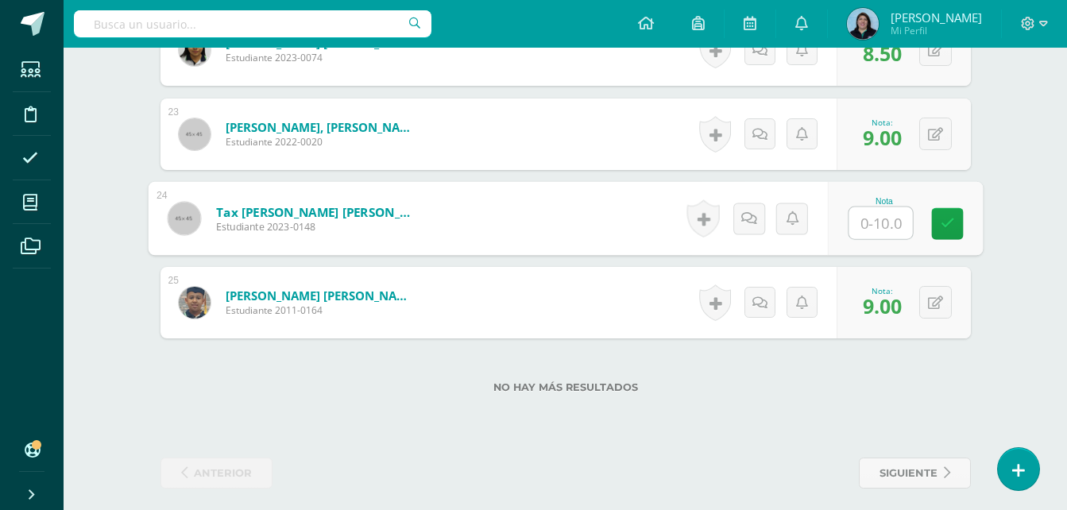
click at [879, 226] on input "text" at bounding box center [880, 223] width 64 height 32
type input "10"
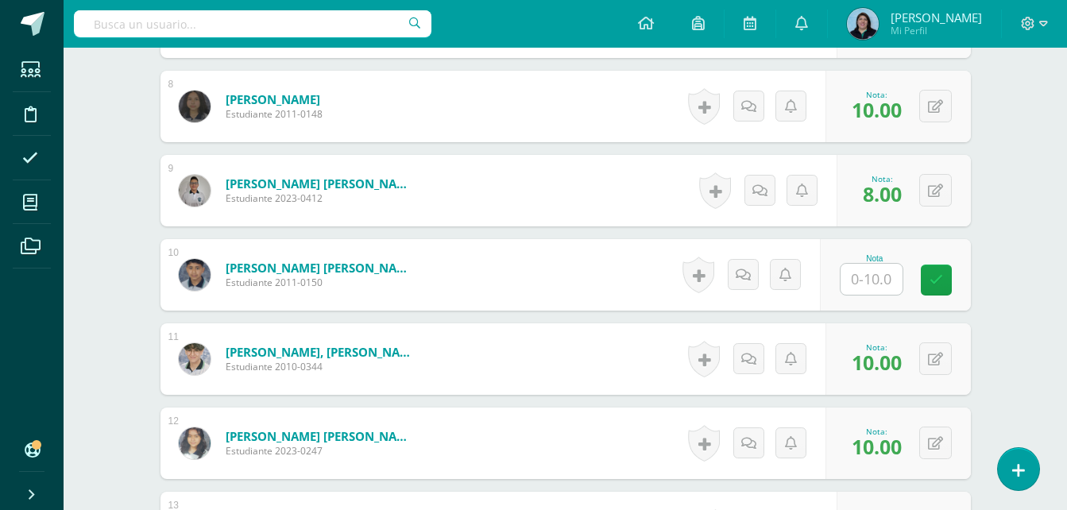
scroll to position [1035, 0]
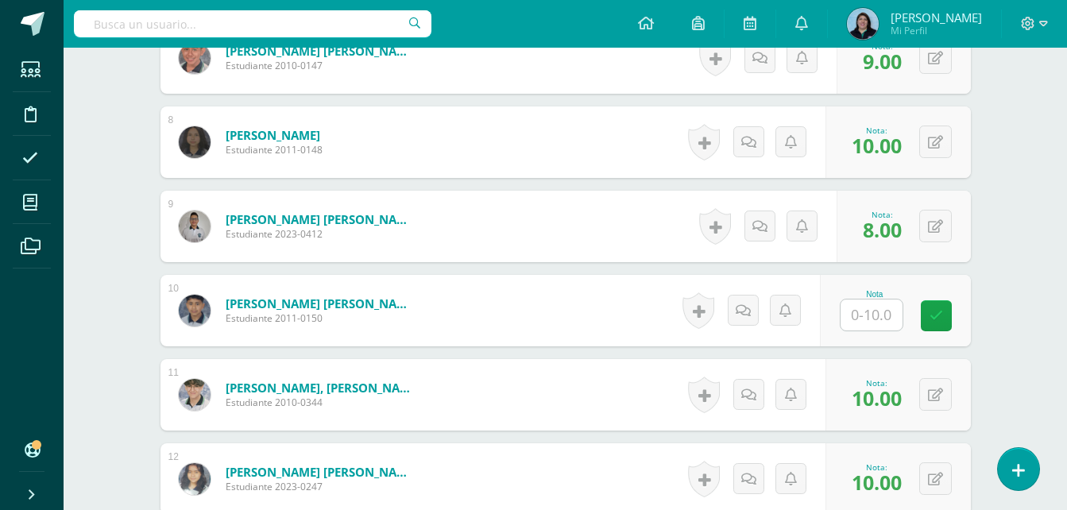
click at [882, 315] on input "text" at bounding box center [871, 314] width 62 height 31
type input "8"
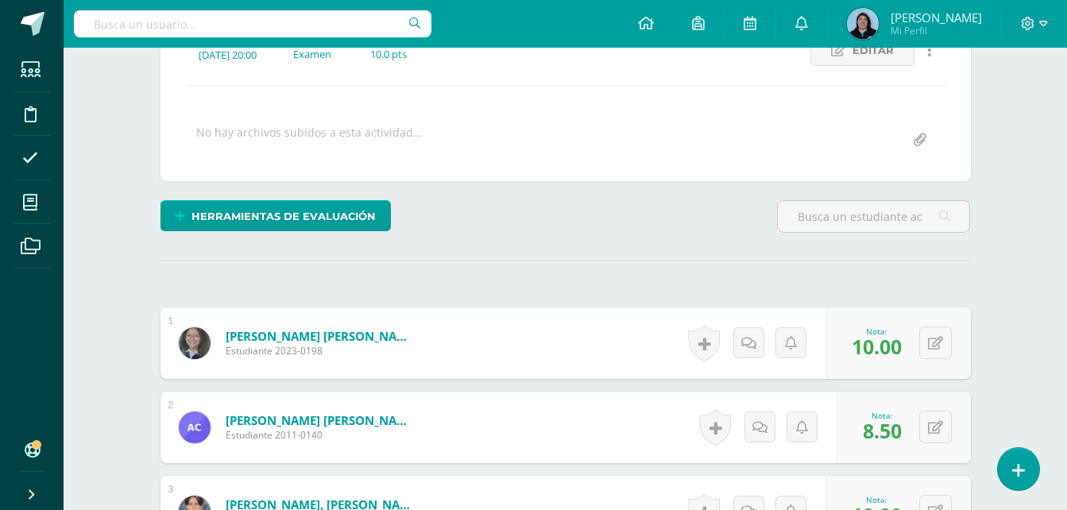
scroll to position [0, 0]
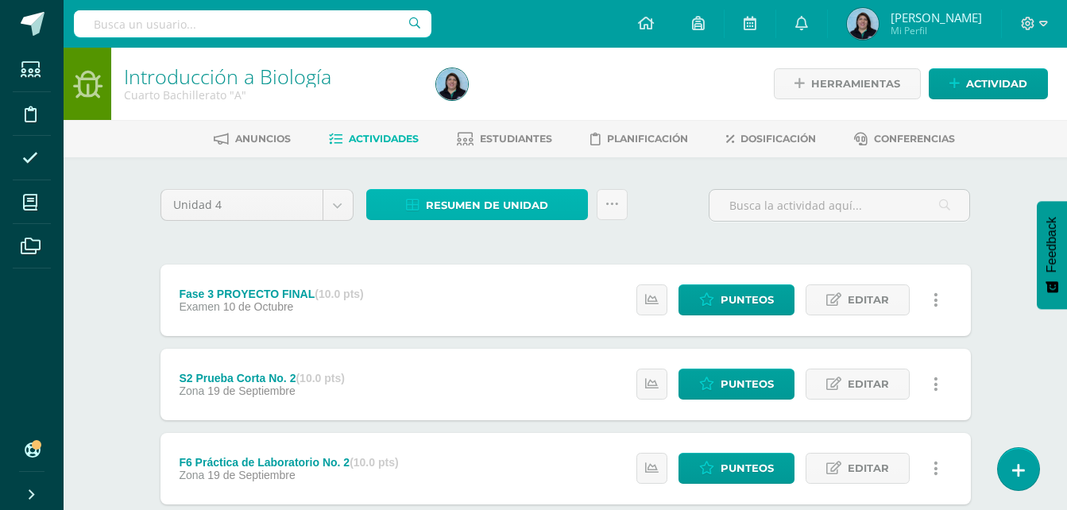
click at [495, 209] on span "Resumen de unidad" at bounding box center [487, 205] width 122 height 29
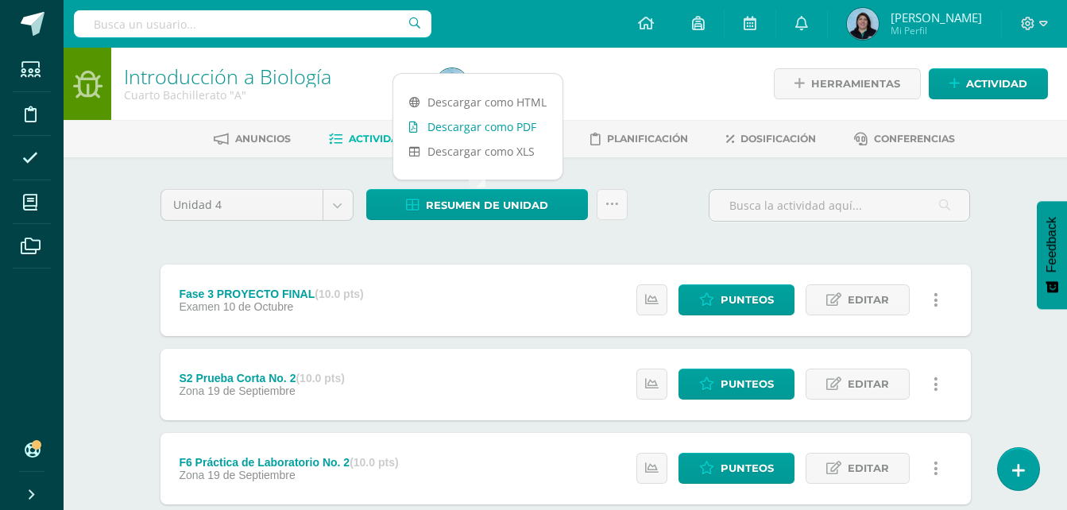
click at [478, 128] on link "Descargar como PDF" at bounding box center [477, 126] width 169 height 25
